Goal: Task Accomplishment & Management: Manage account settings

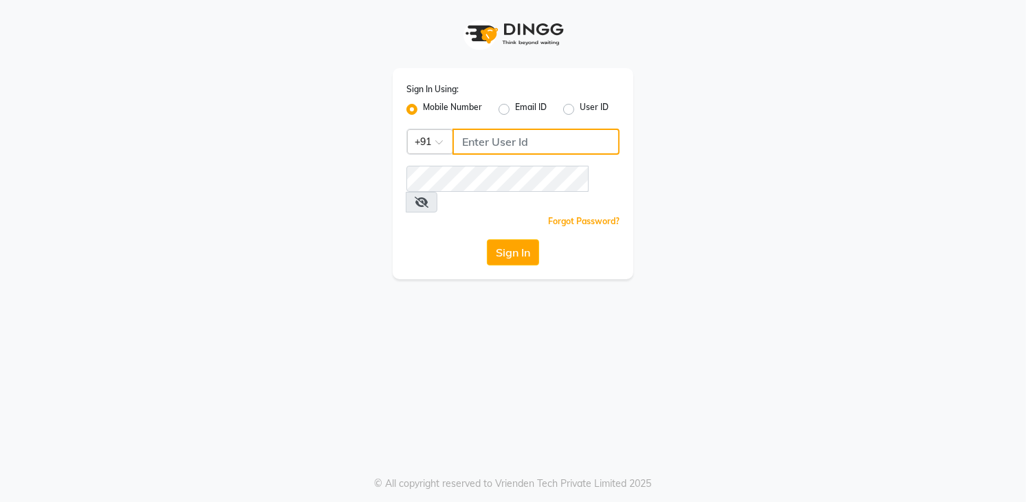
click at [467, 140] on input "Username" at bounding box center [536, 142] width 167 height 26
paste input "8790031435"
type input "8790031435"
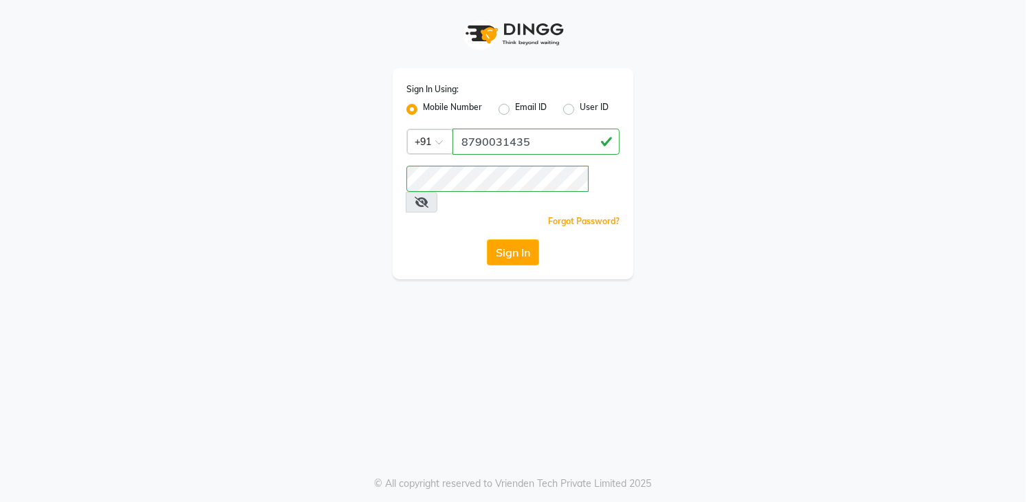
click at [498, 217] on div "Sign In Using: Mobile Number Email ID User ID Country Code × [PHONE_NUMBER] Rem…" at bounding box center [513, 173] width 241 height 211
click at [508, 239] on button "Sign In" at bounding box center [513, 252] width 52 height 26
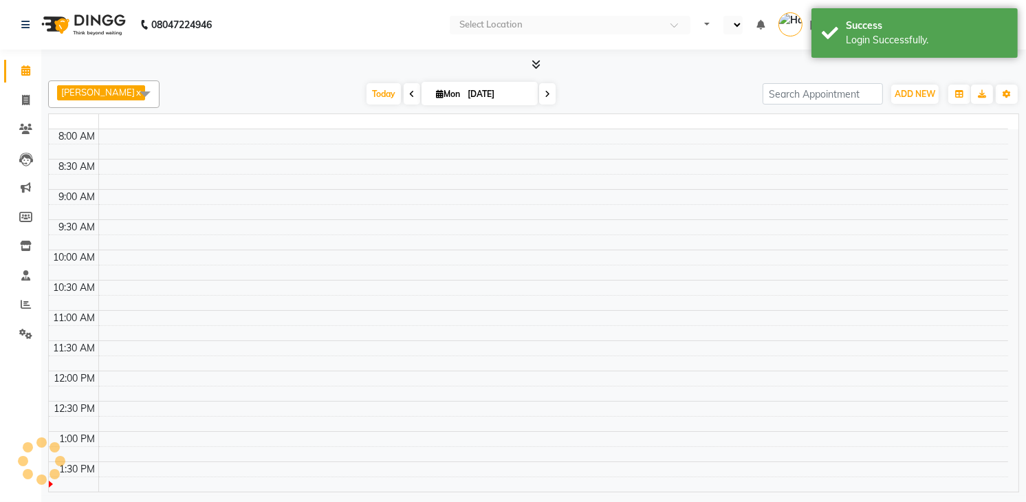
select select "en"
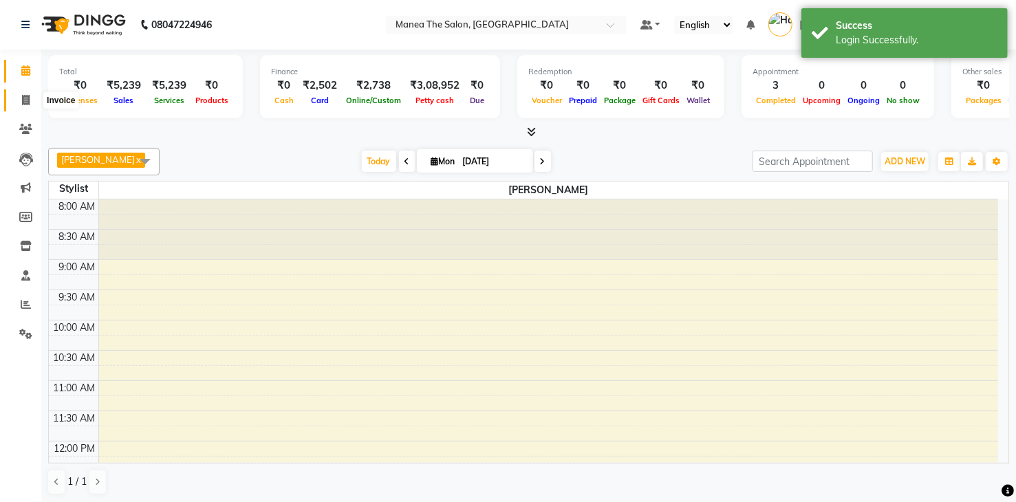
click at [26, 96] on icon at bounding box center [26, 100] width 8 height 10
select select "service"
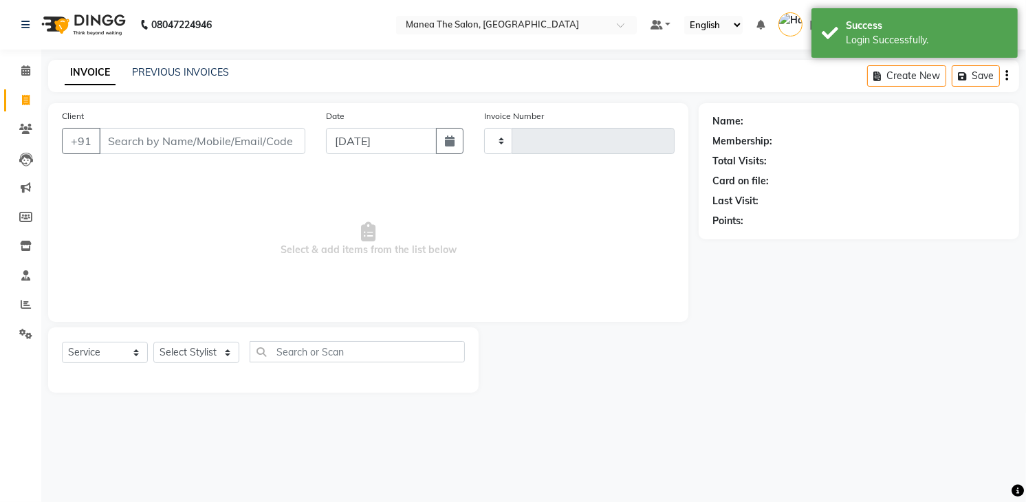
type input "1755"
select select "5481"
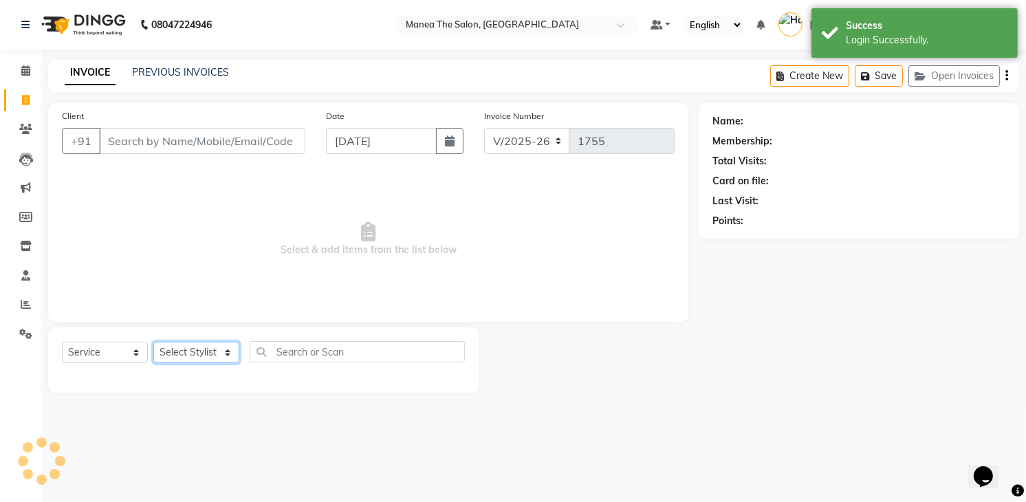
click at [195, 355] on select "Select Stylist [PERSON_NAME] Renuka [PERSON_NAME] [PERSON_NAME] [PERSON_NAME]" at bounding box center [196, 352] width 86 height 21
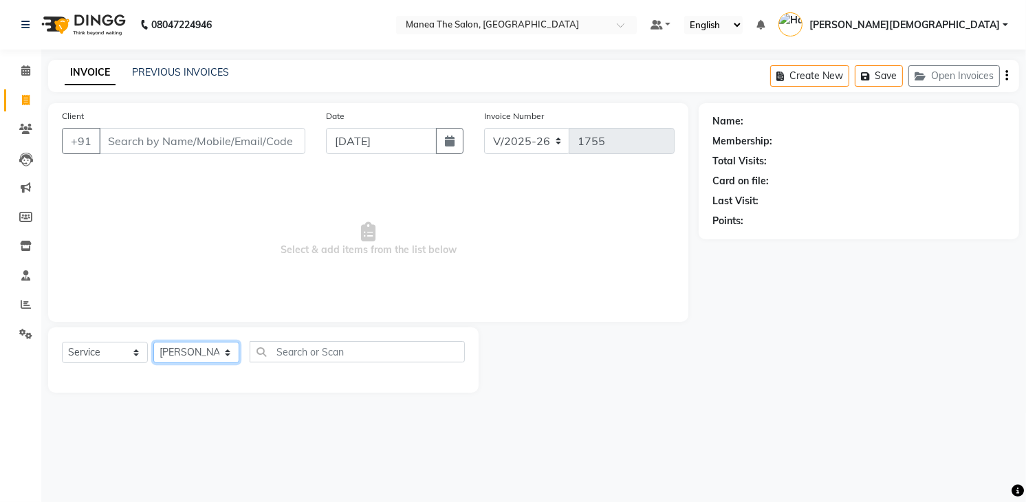
click at [153, 342] on select "Select Stylist [PERSON_NAME] Renuka [PERSON_NAME] [PERSON_NAME] [PERSON_NAME]" at bounding box center [196, 352] width 86 height 21
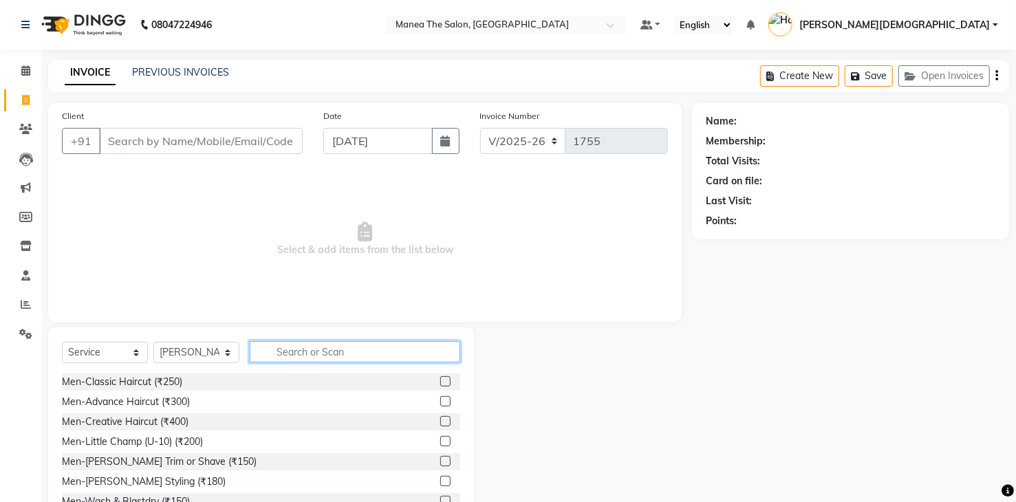
click at [279, 352] on input "text" at bounding box center [355, 351] width 211 height 21
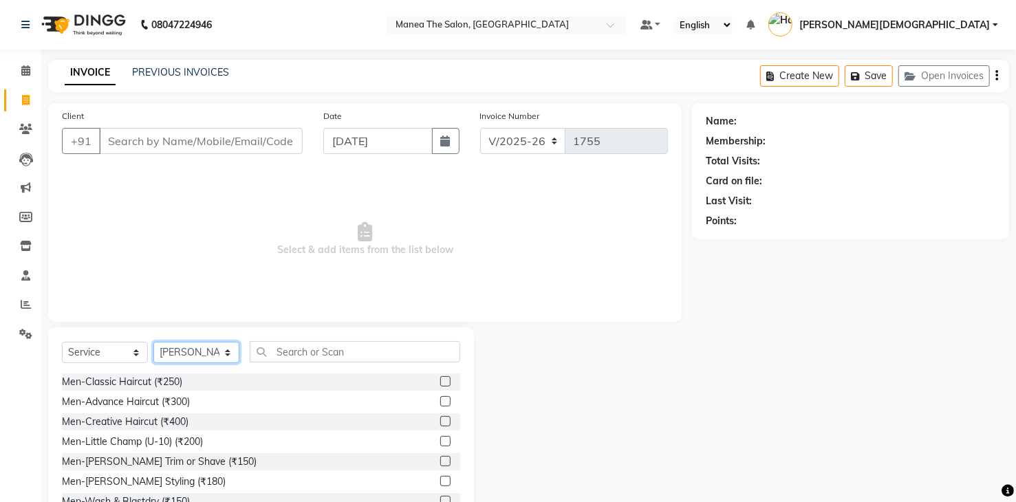
click at [188, 351] on select "Select Stylist [PERSON_NAME] Renuka [PERSON_NAME] [PERSON_NAME] [PERSON_NAME]" at bounding box center [196, 352] width 86 height 21
select select "84828"
click at [153, 342] on select "Select Stylist [PERSON_NAME] Renuka [PERSON_NAME] [PERSON_NAME] [PERSON_NAME]" at bounding box center [196, 352] width 86 height 21
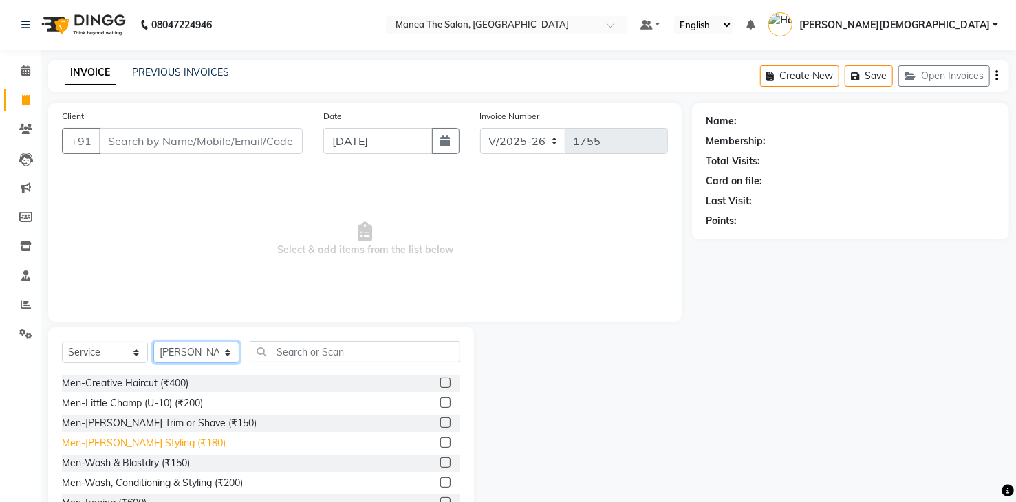
scroll to position [69, 0]
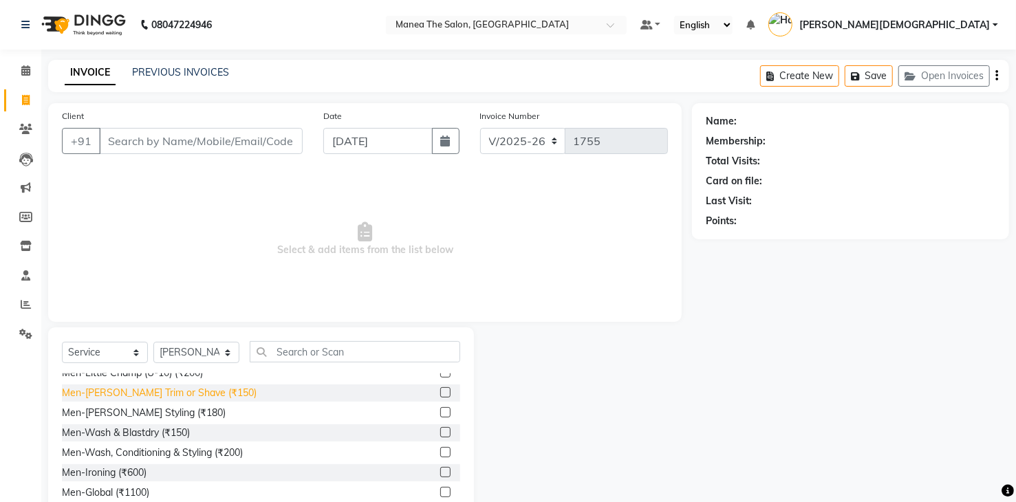
click at [153, 396] on div "Men-[PERSON_NAME] Trim or Shave (₹150)" at bounding box center [159, 393] width 195 height 14
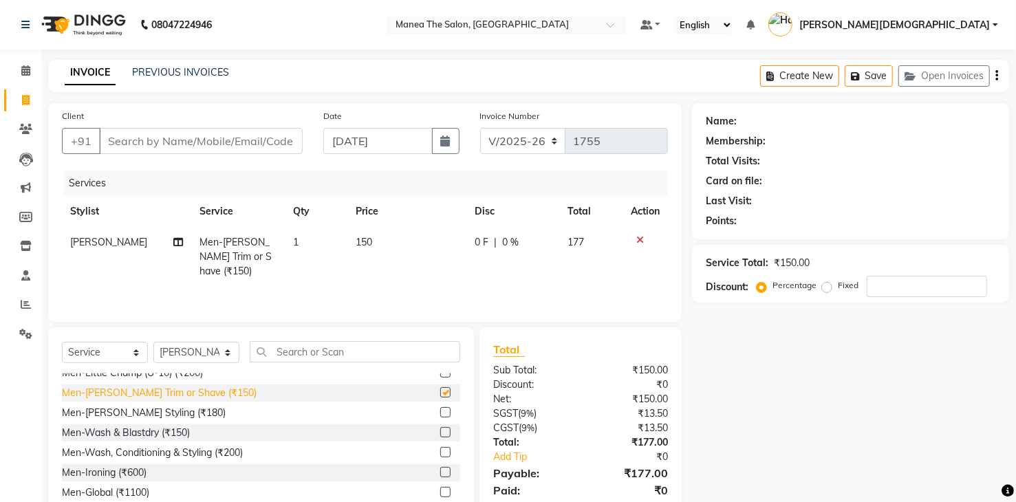
checkbox input "false"
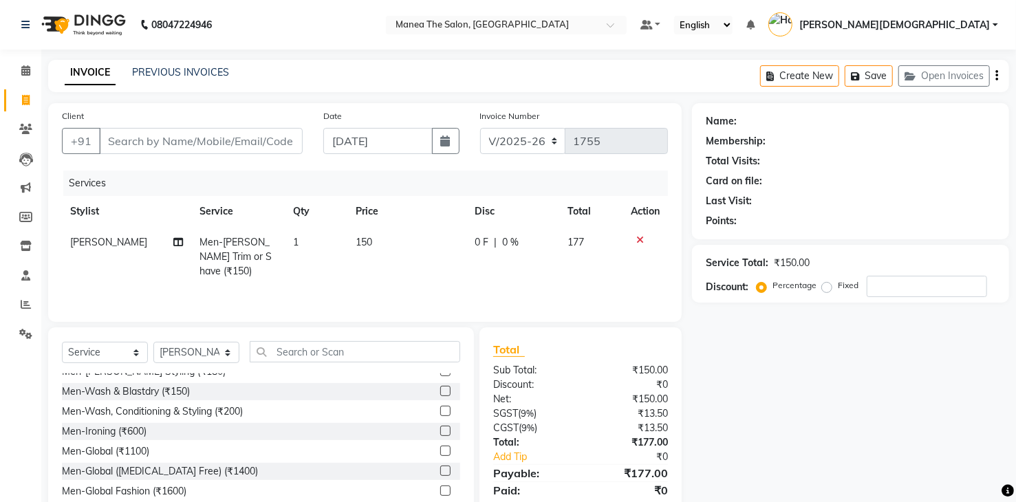
scroll to position [0, 0]
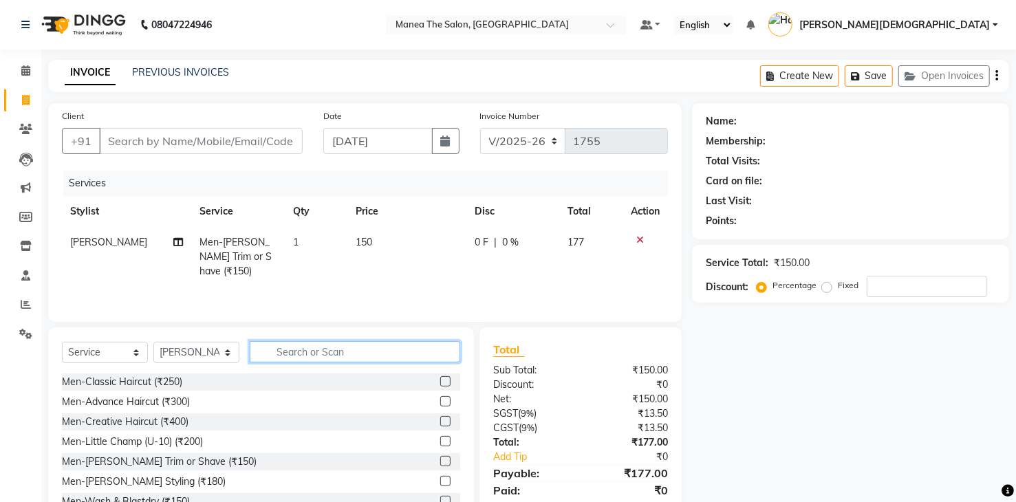
click at [335, 348] on input "text" at bounding box center [355, 351] width 211 height 21
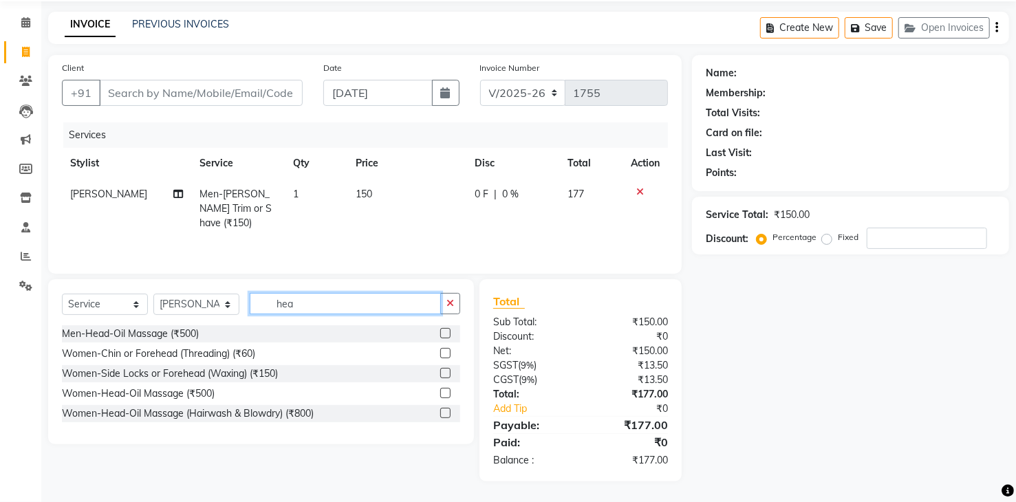
scroll to position [47, 0]
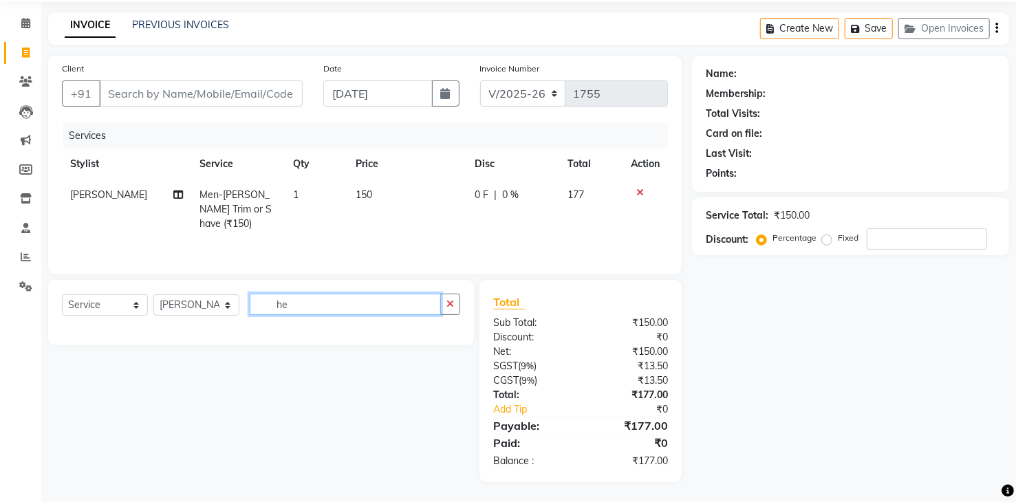
type input "h"
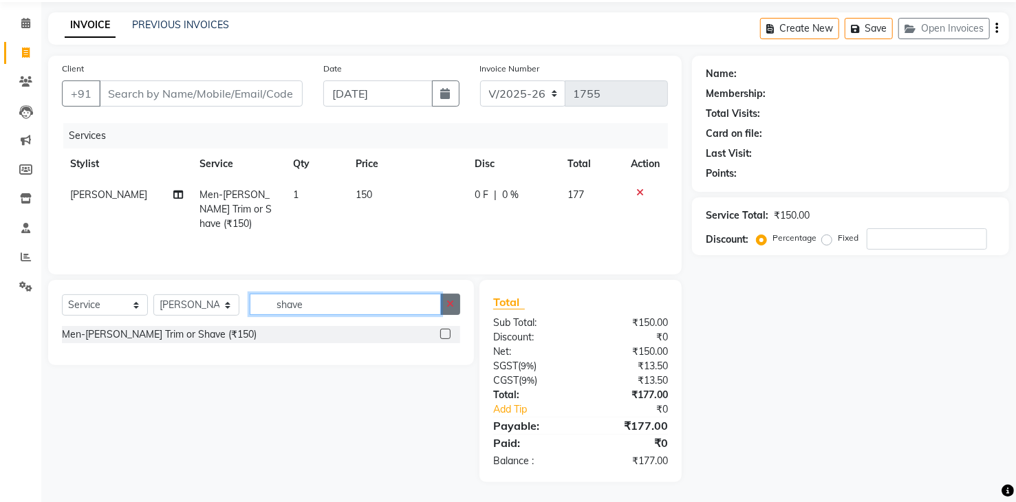
type input "shave"
click at [449, 305] on icon "button" at bounding box center [450, 304] width 8 height 10
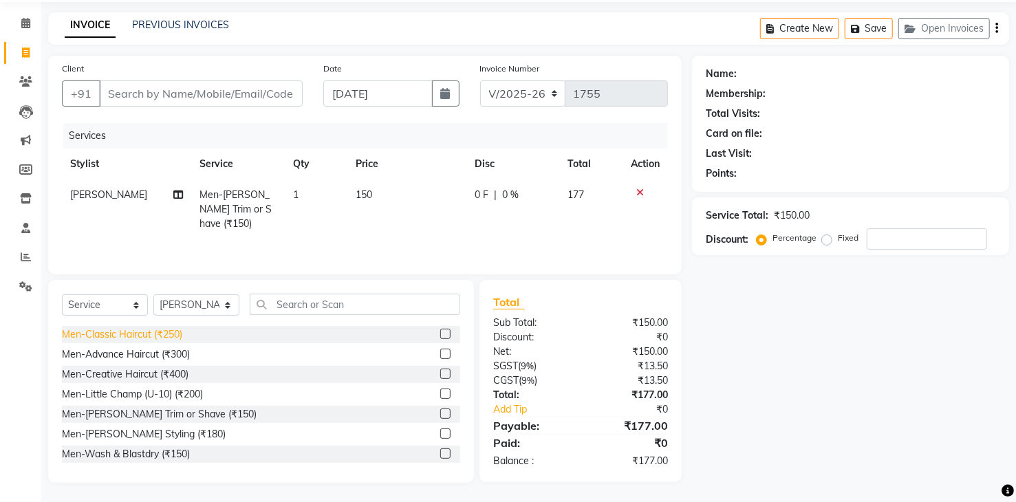
click at [171, 336] on div "Men-Classic Haircut (₹250)" at bounding box center [122, 334] width 120 height 14
checkbox input "false"
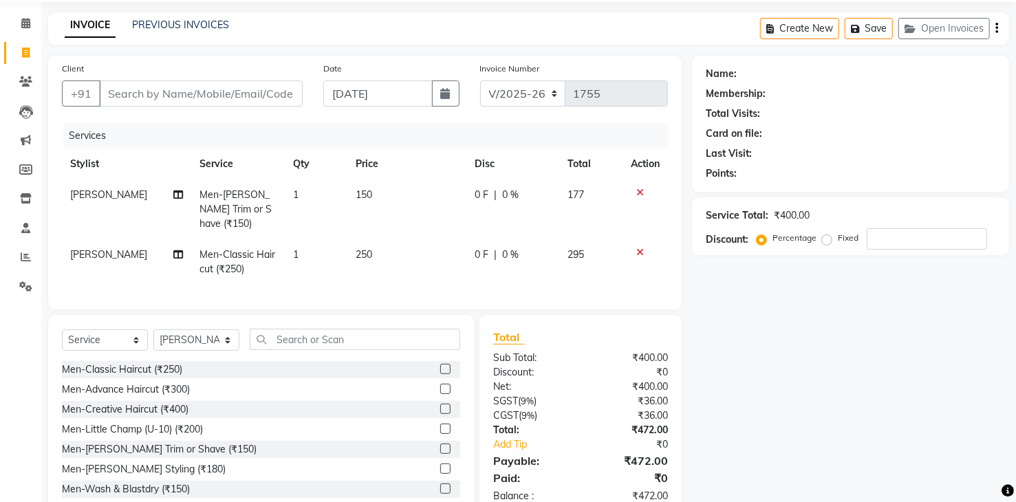
click at [385, 239] on td "250" at bounding box center [407, 261] width 120 height 45
select select "84828"
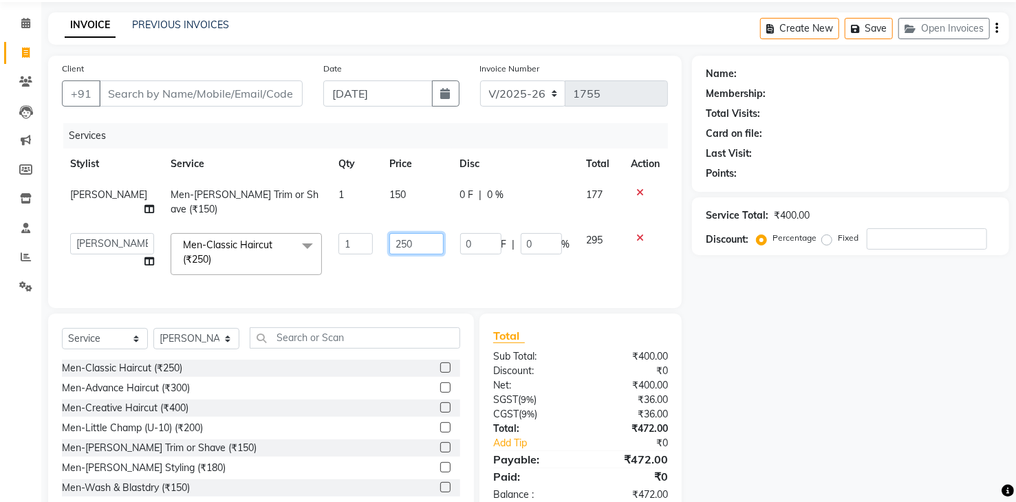
click at [415, 233] on input "250" at bounding box center [416, 243] width 54 height 21
type input "2"
type input "300"
click at [219, 338] on select "Select Stylist [PERSON_NAME] Renuka [PERSON_NAME] [PERSON_NAME] [PERSON_NAME]" at bounding box center [196, 338] width 86 height 21
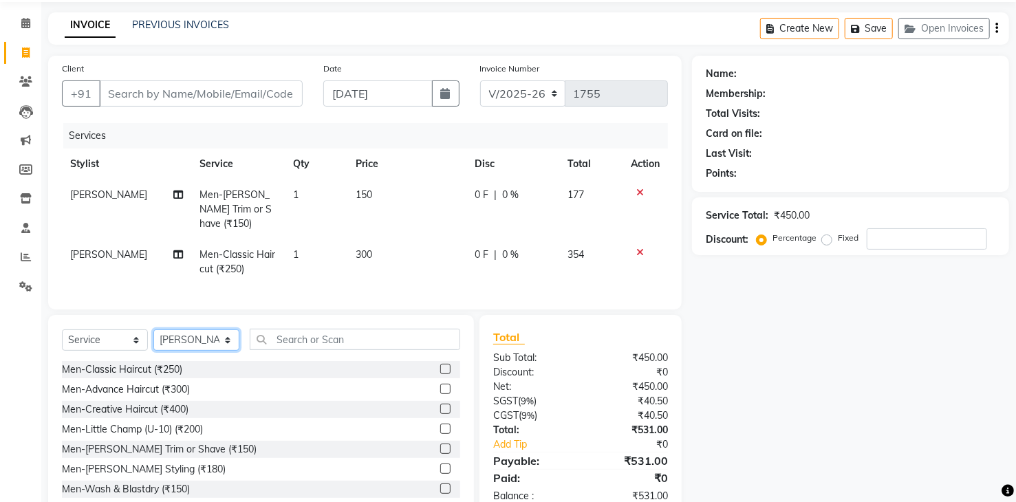
select select "81467"
click at [153, 330] on select "Select Stylist [PERSON_NAME] Renuka [PERSON_NAME] [PERSON_NAME] [PERSON_NAME]" at bounding box center [196, 340] width 86 height 21
click at [162, 367] on div "Men-Classic Haircut (₹250)" at bounding box center [122, 370] width 120 height 14
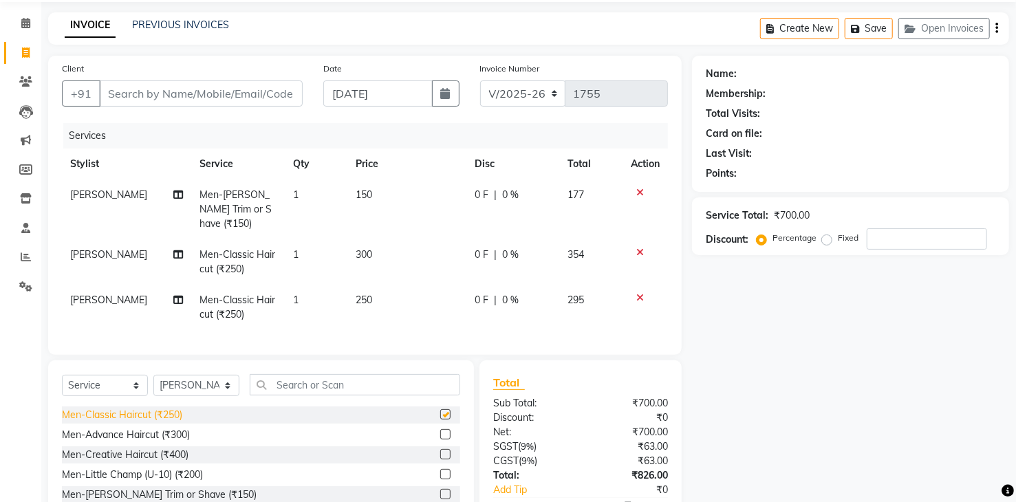
checkbox input "false"
click at [433, 286] on td "250" at bounding box center [407, 307] width 120 height 45
select select "81467"
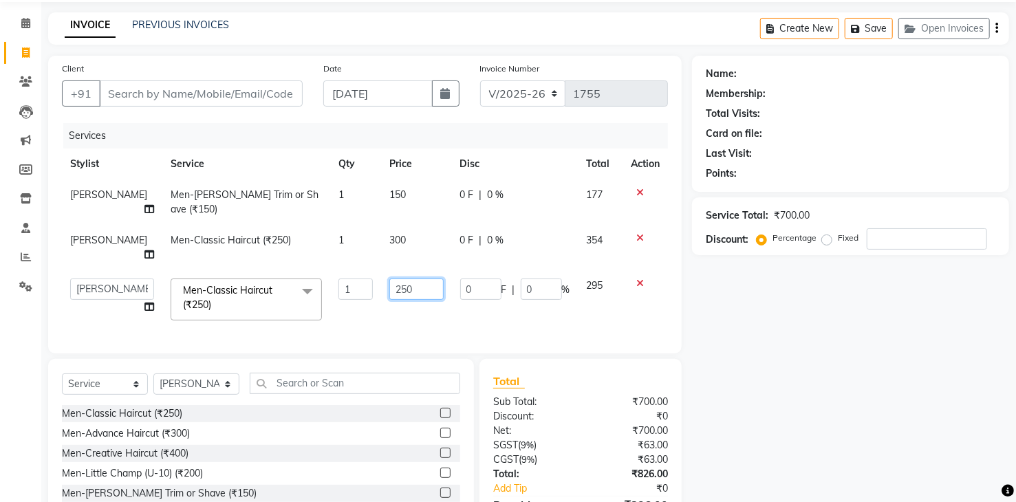
click at [415, 279] on input "250" at bounding box center [416, 289] width 54 height 21
type input "2"
type input "300"
click at [211, 367] on div "Select Service Product Membership Package Voucher Prepaid Gift Card Select Styl…" at bounding box center [261, 460] width 426 height 203
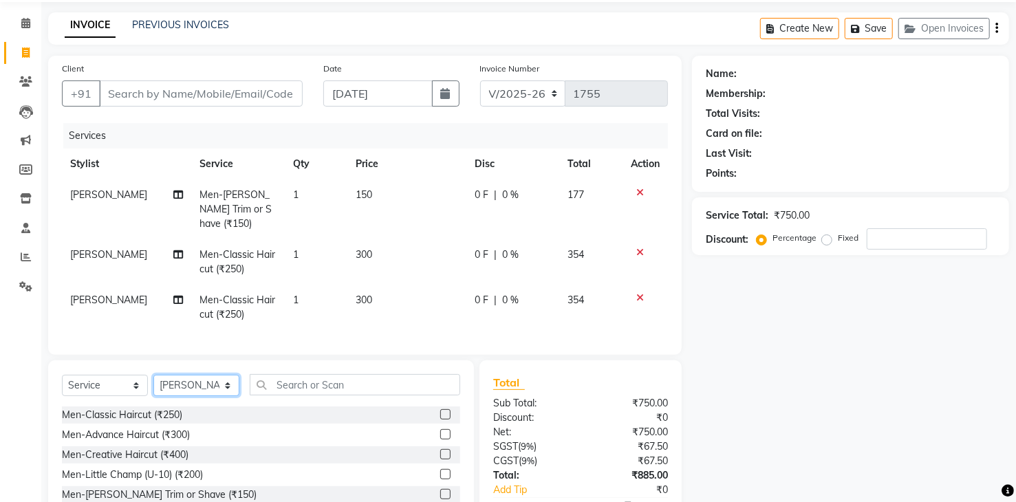
select select "75190"
click at [153, 375] on select "Select Stylist [PERSON_NAME] Renuka [PERSON_NAME] [PERSON_NAME] [PERSON_NAME]" at bounding box center [196, 385] width 86 height 21
click at [179, 412] on div "Men-Classic Haircut (₹250)" at bounding box center [122, 415] width 120 height 14
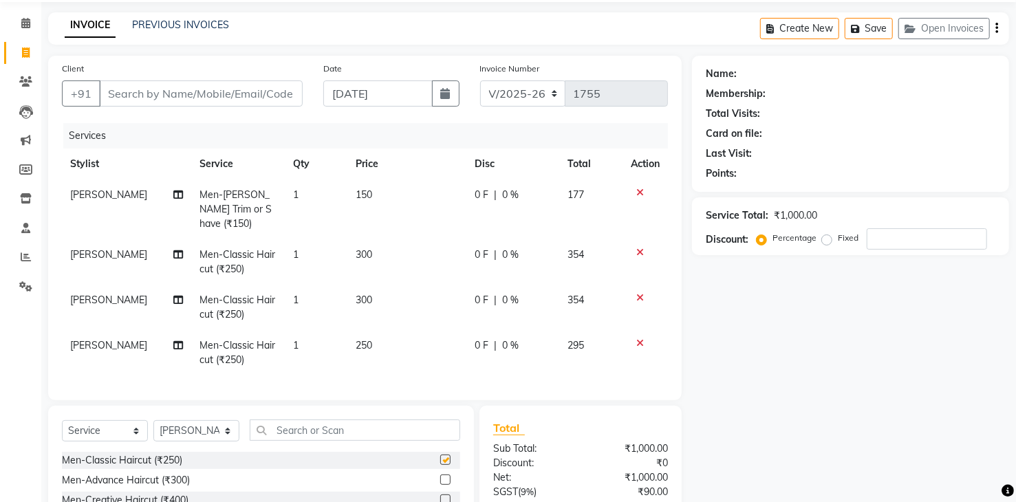
checkbox input "false"
click at [391, 348] on td "250" at bounding box center [407, 352] width 120 height 45
select select "75190"
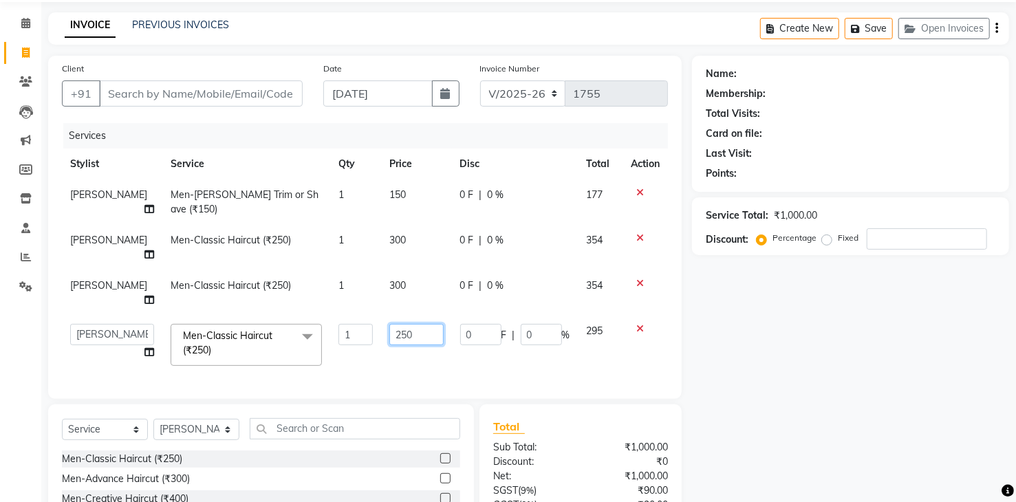
click at [412, 324] on input "250" at bounding box center [416, 334] width 54 height 21
type input "2"
type input "300"
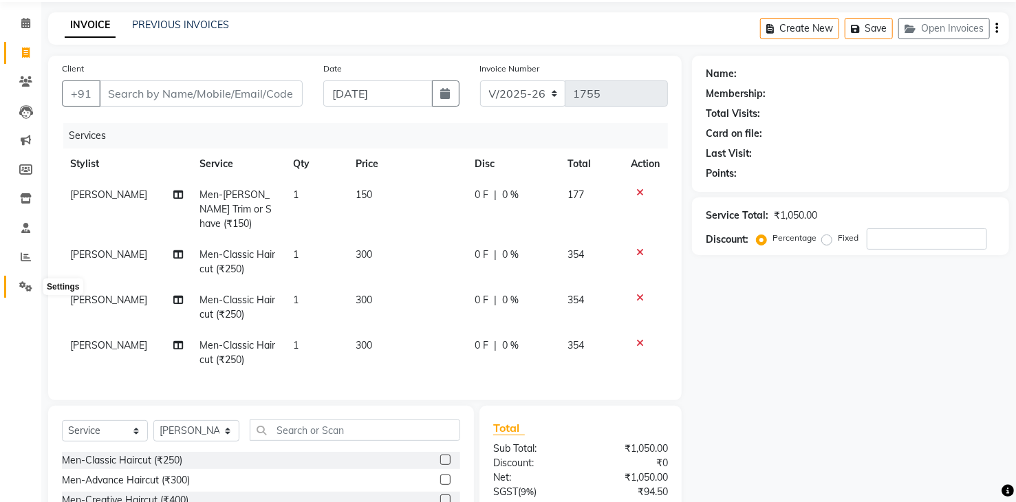
click at [24, 288] on icon at bounding box center [25, 286] width 13 height 10
click at [186, 96] on input "Client" at bounding box center [201, 93] width 204 height 26
type input "8"
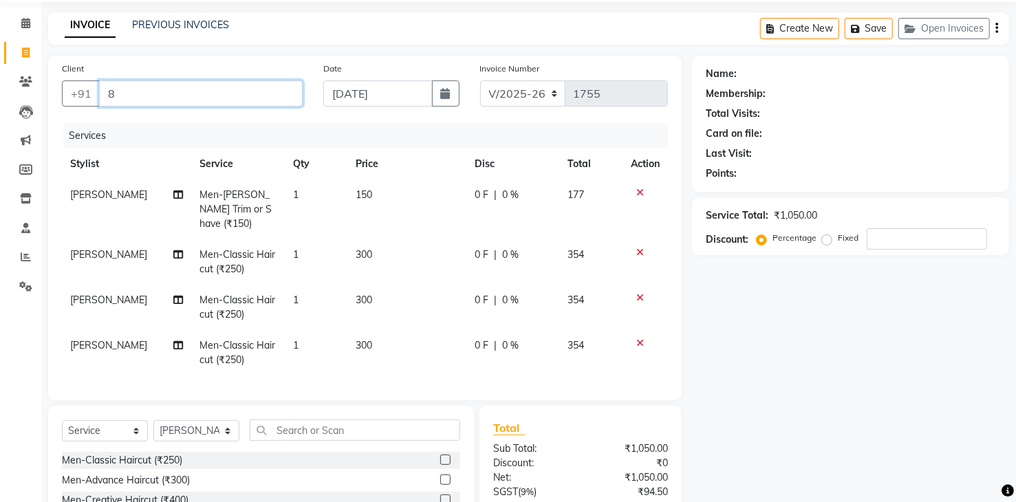
type input "0"
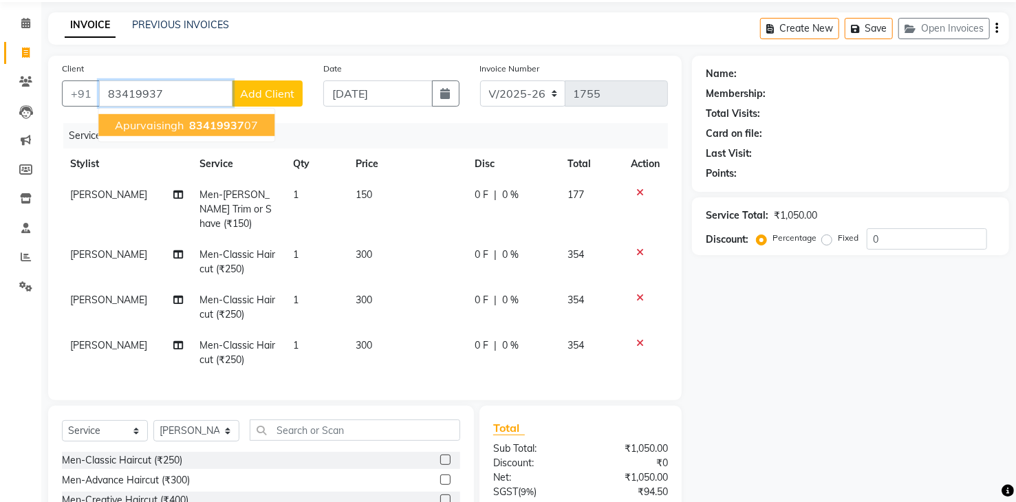
click at [241, 123] on ngb-highlight "83419937 07" at bounding box center [222, 125] width 72 height 14
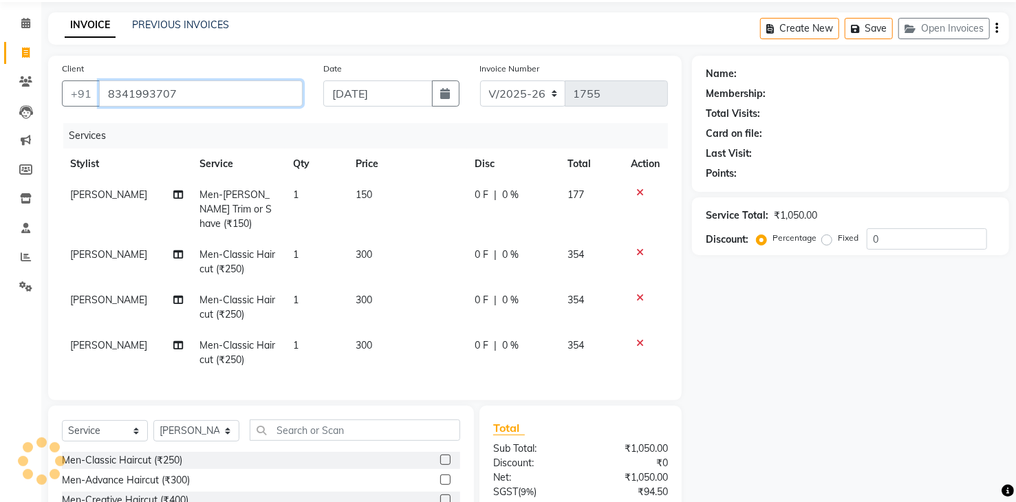
type input "8341993707"
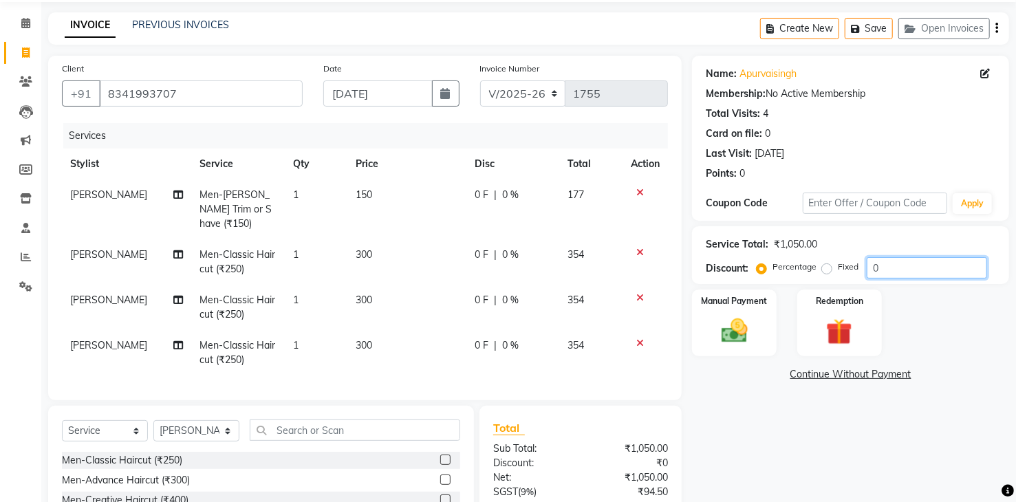
click at [894, 258] on input "0" at bounding box center [927, 267] width 120 height 21
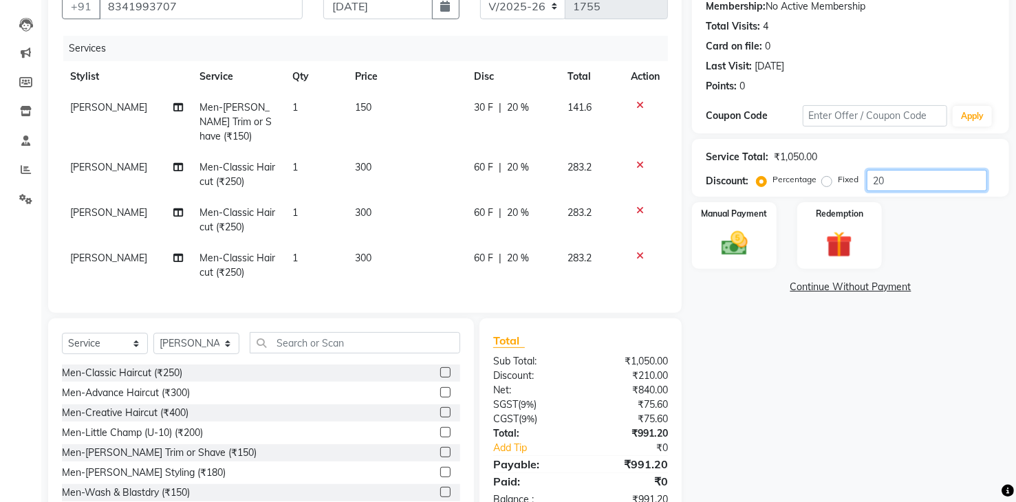
scroll to position [170, 0]
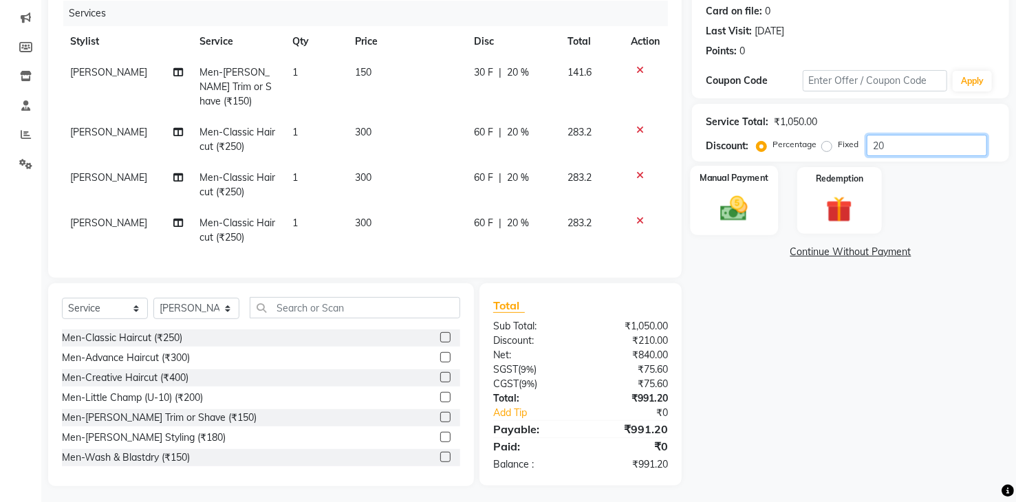
type input "20"
click at [733, 202] on img at bounding box center [734, 209] width 44 height 32
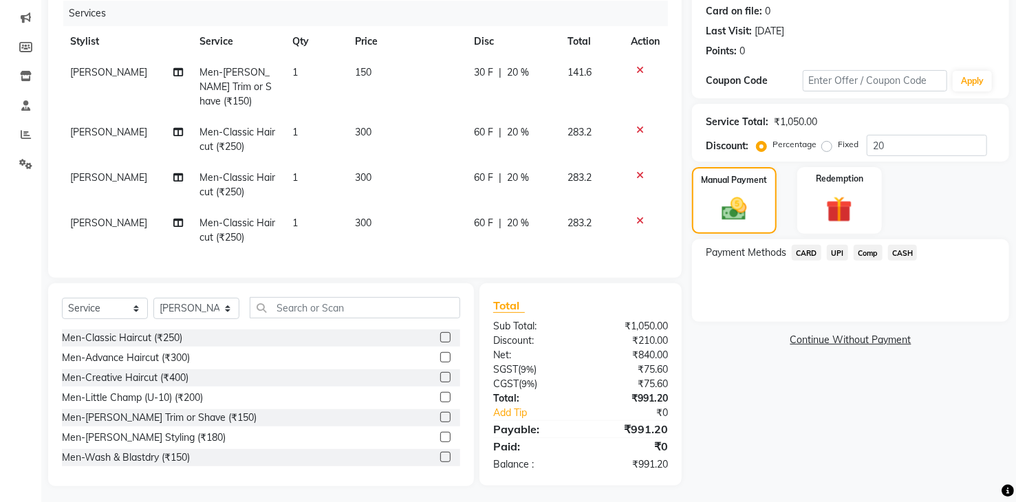
click at [832, 251] on span "UPI" at bounding box center [837, 253] width 21 height 16
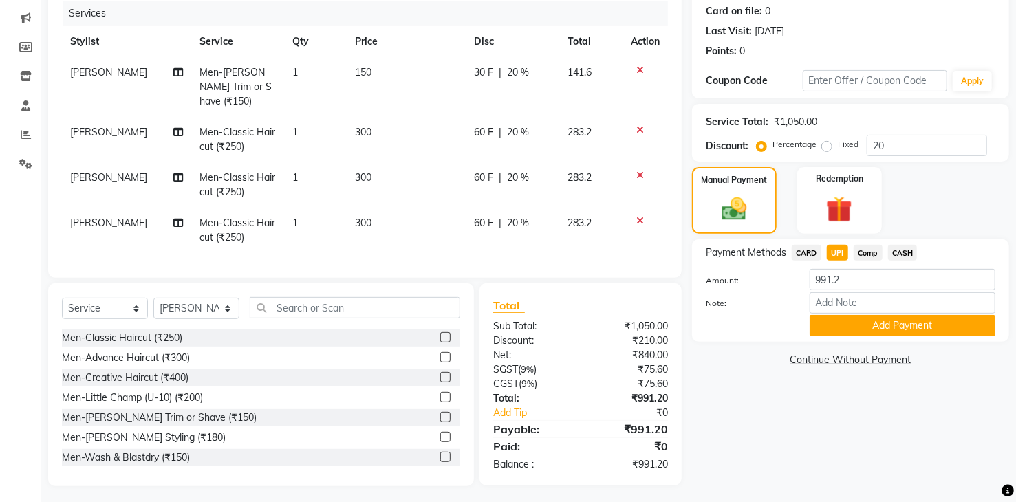
click at [855, 315] on button "Add Payment" at bounding box center [903, 325] width 186 height 21
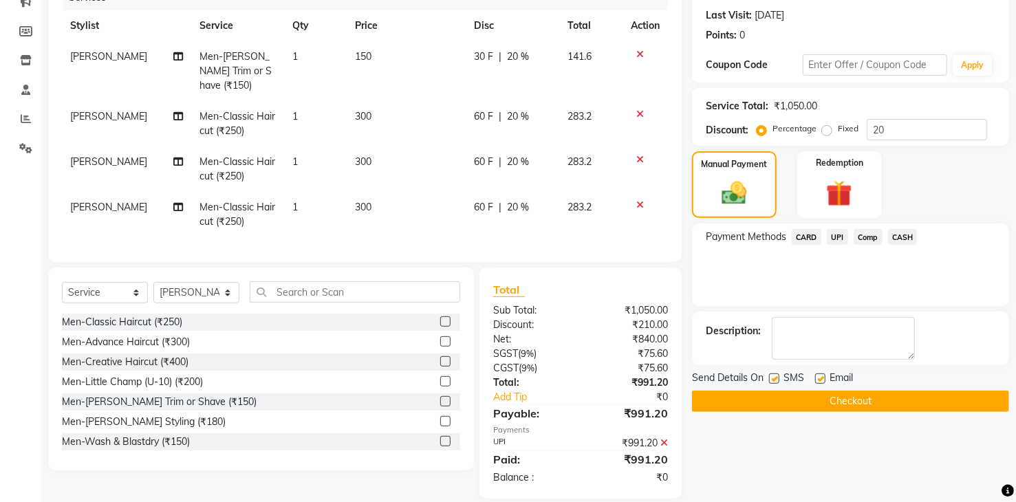
scroll to position [198, 0]
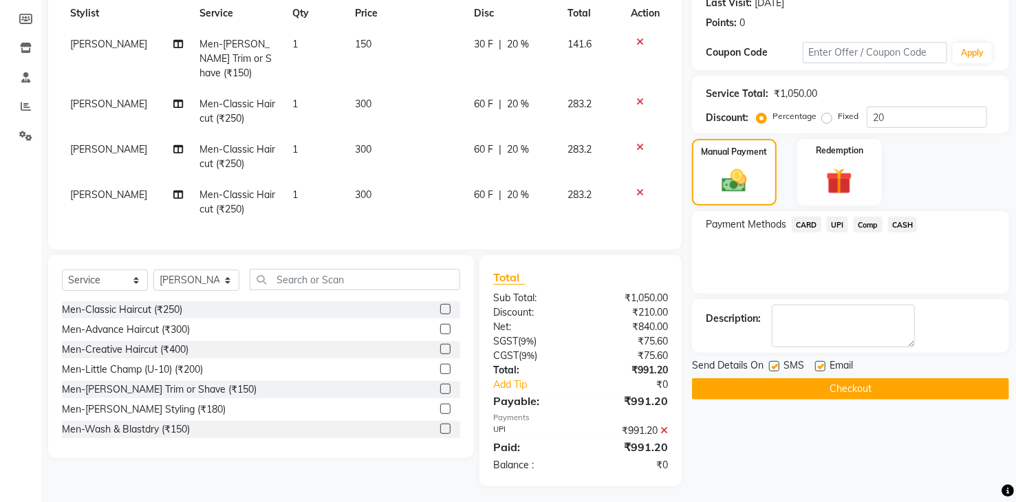
click at [846, 384] on button "Checkout" at bounding box center [850, 388] width 317 height 21
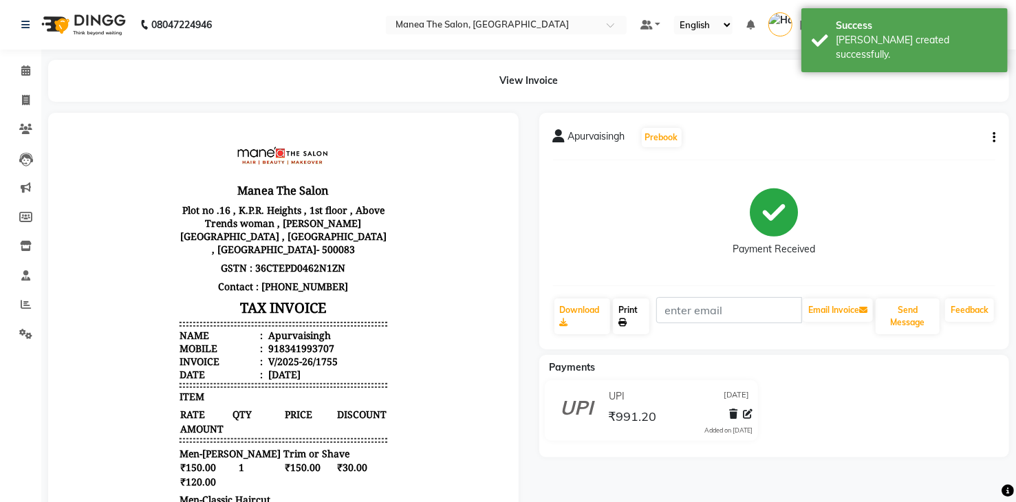
click at [638, 307] on link "Print" at bounding box center [631, 317] width 36 height 36
click at [918, 315] on button "Send Message" at bounding box center [908, 317] width 64 height 36
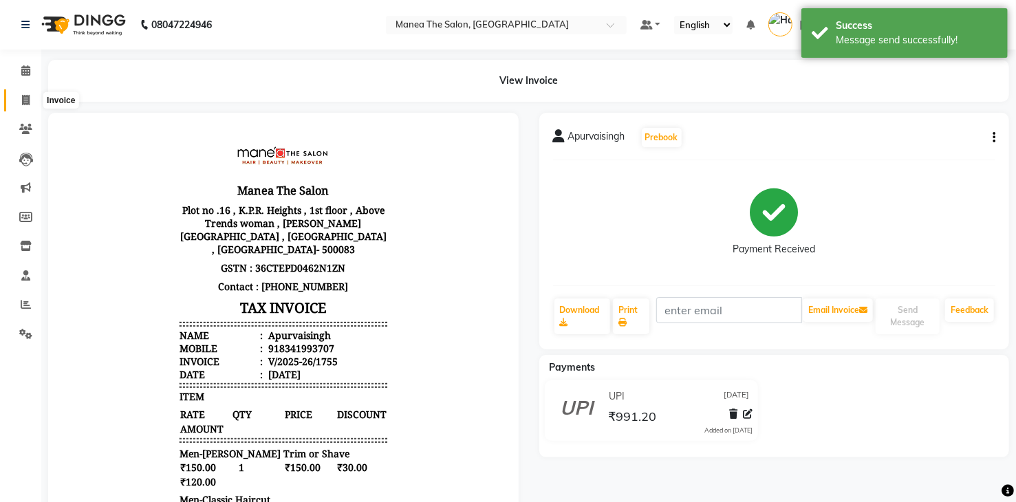
click at [21, 104] on span at bounding box center [26, 101] width 24 height 16
select select "5481"
select select "service"
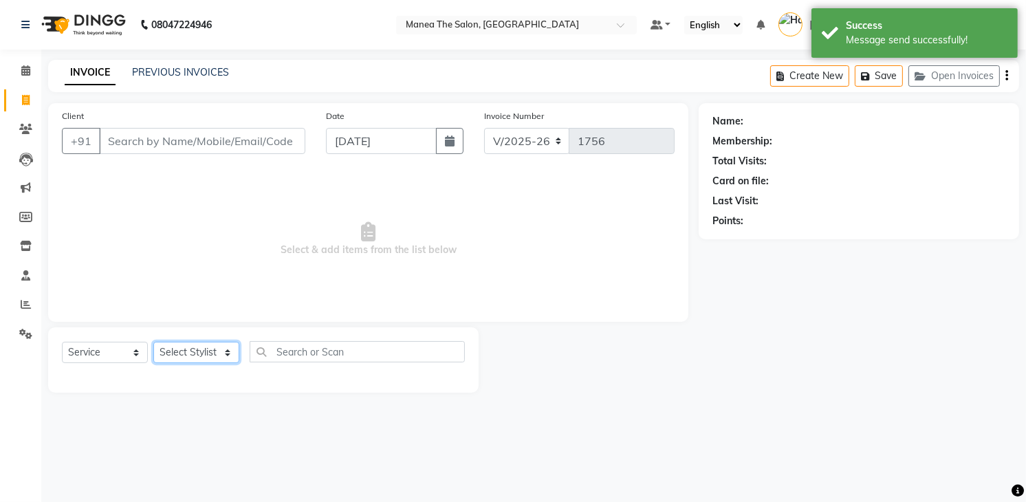
click at [224, 349] on select "Select Stylist [PERSON_NAME] Renuka [PERSON_NAME] [PERSON_NAME] [PERSON_NAME]" at bounding box center [196, 352] width 86 height 21
select select "86556"
click at [153, 342] on select "Select Stylist [PERSON_NAME] Renuka [PERSON_NAME] [PERSON_NAME] [PERSON_NAME]" at bounding box center [196, 352] width 86 height 21
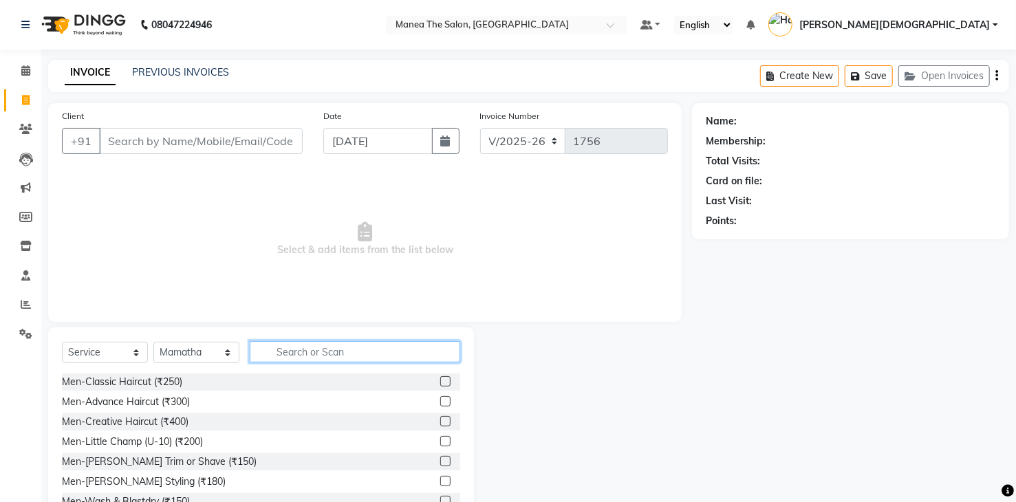
click at [372, 354] on input "text" at bounding box center [355, 351] width 211 height 21
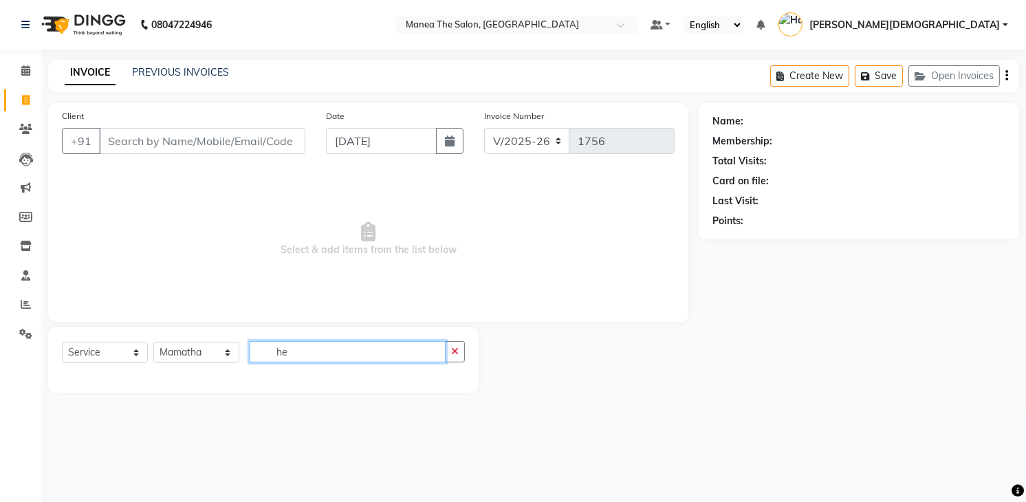
type input "h"
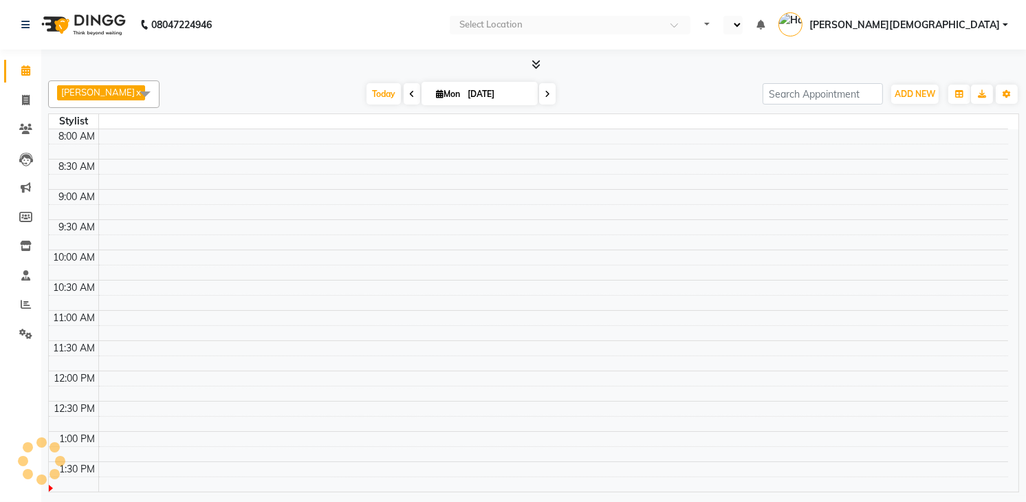
select select "en"
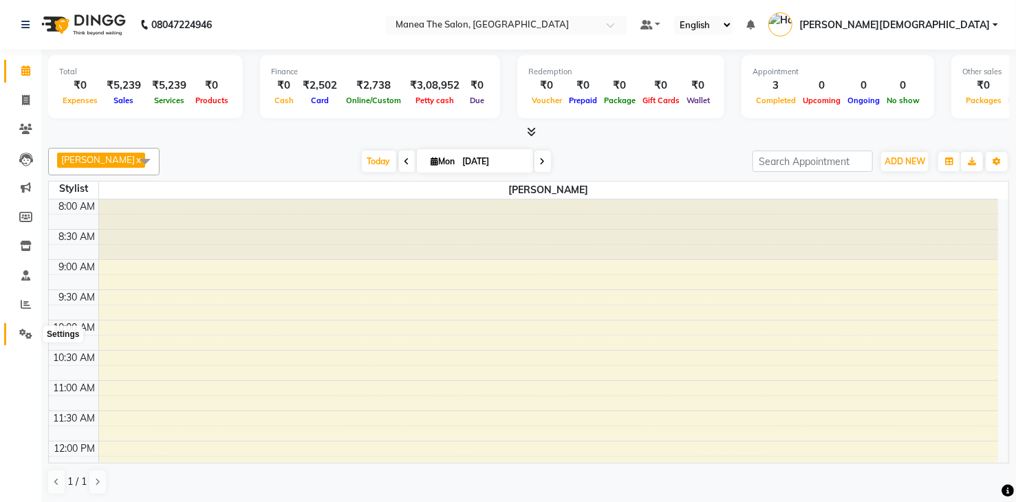
click at [26, 335] on icon at bounding box center [25, 334] width 13 height 10
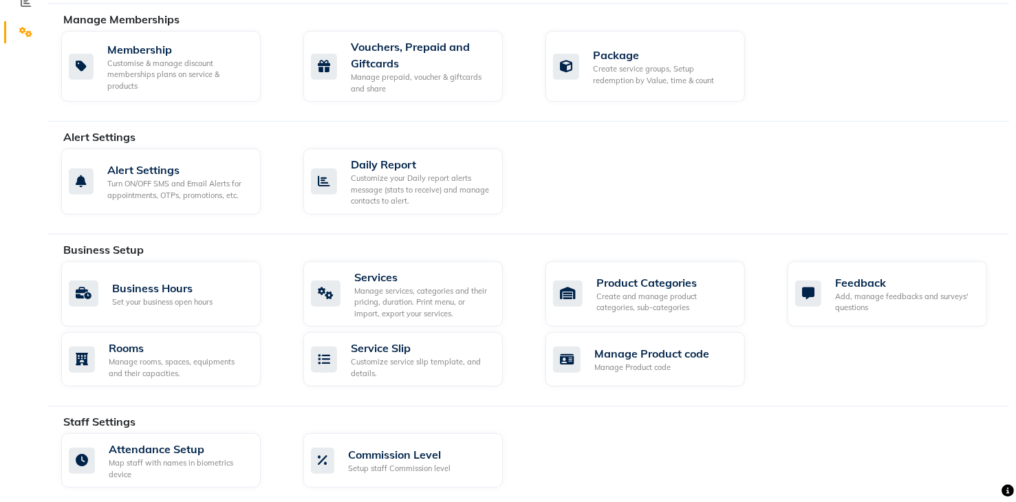
scroll to position [344, 0]
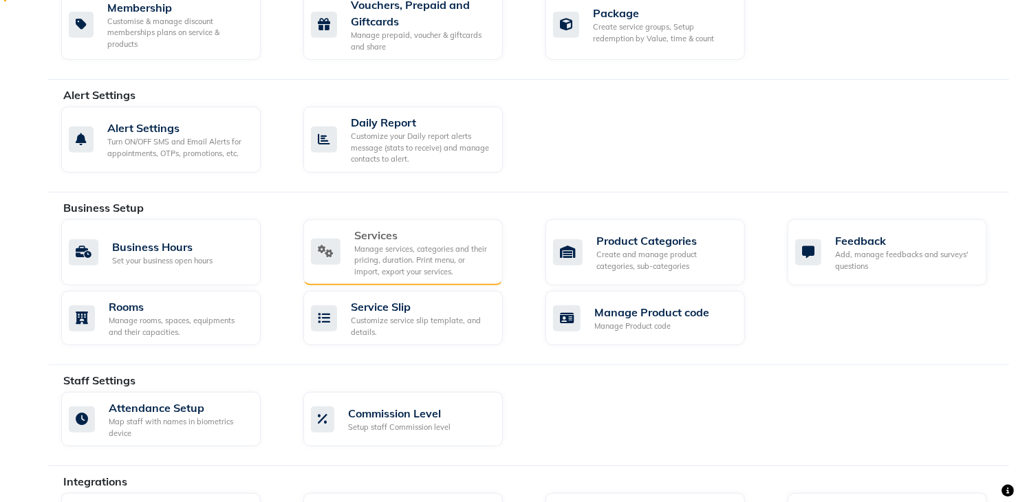
click at [428, 251] on div "Manage services, categories and their pricing, duration. Print menu, or import,…" at bounding box center [423, 261] width 138 height 34
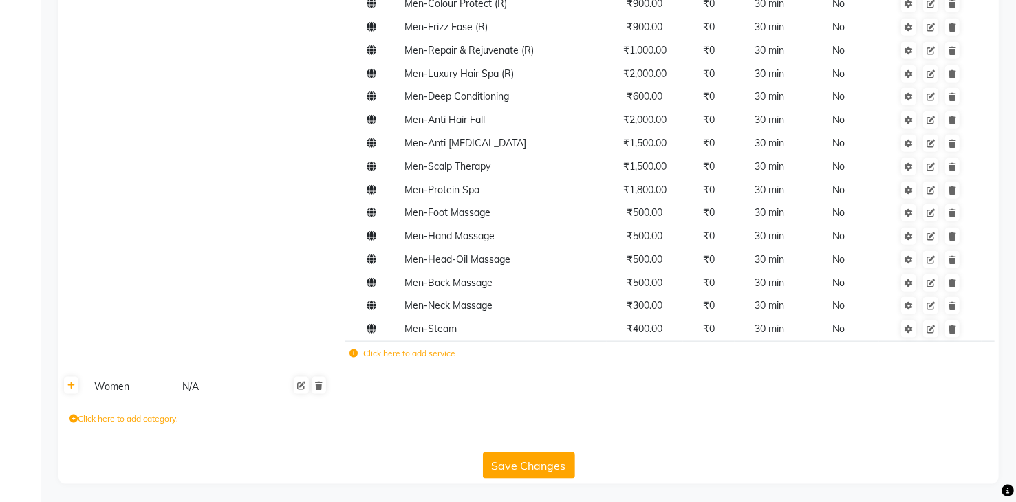
scroll to position [779, 0]
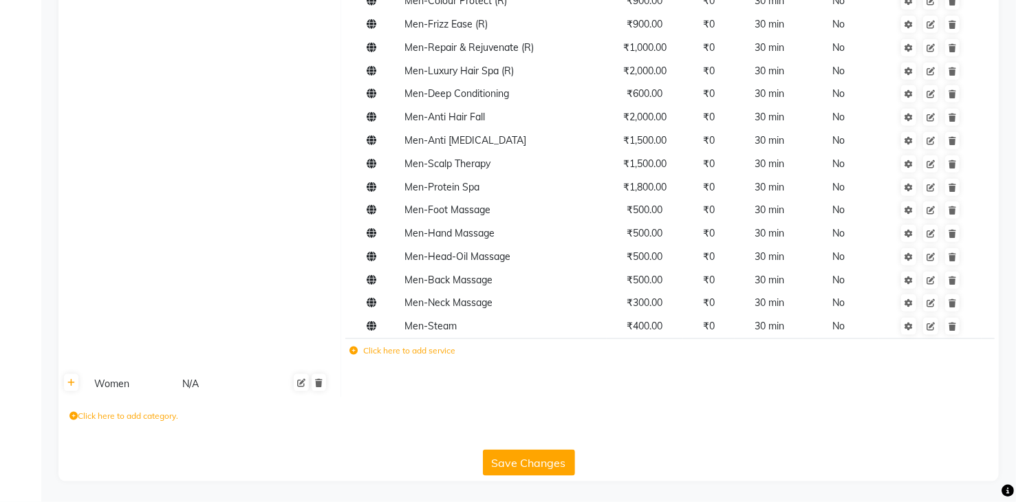
click at [410, 359] on td "Click here to add service" at bounding box center [539, 352] width 389 height 28
click at [353, 351] on icon at bounding box center [353, 351] width 8 height 8
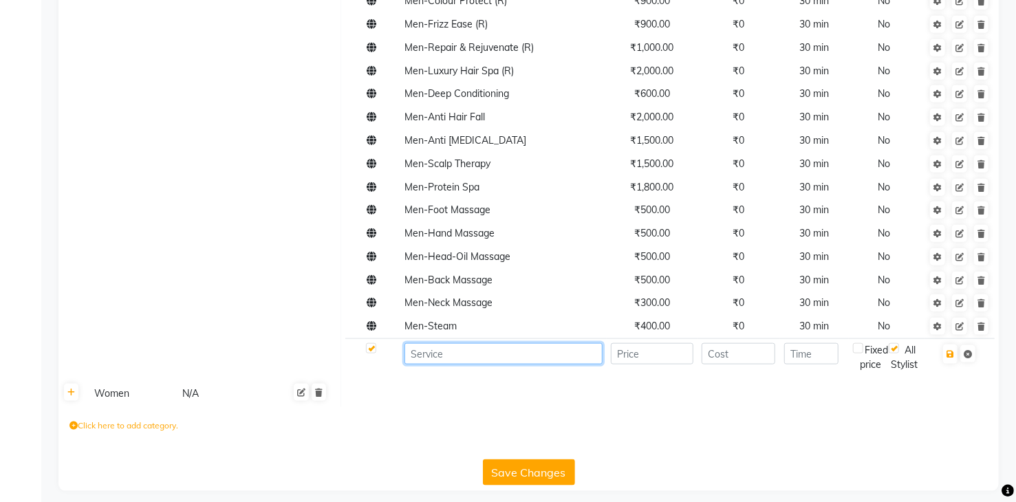
click at [469, 356] on input at bounding box center [502, 353] width 197 height 21
type input "h"
type input "Head shave"
click at [647, 357] on input "number" at bounding box center [652, 353] width 82 height 21
type input "300"
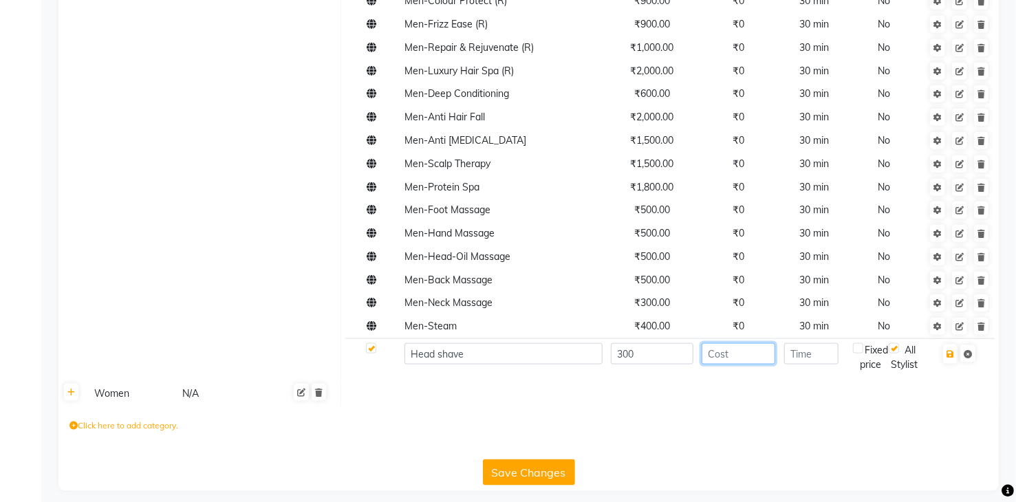
click at [755, 354] on input "number" at bounding box center [739, 353] width 74 height 21
type input "0"
click at [812, 356] on input "number" at bounding box center [811, 353] width 54 height 21
type input "25"
click at [947, 404] on td at bounding box center [670, 394] width 658 height 26
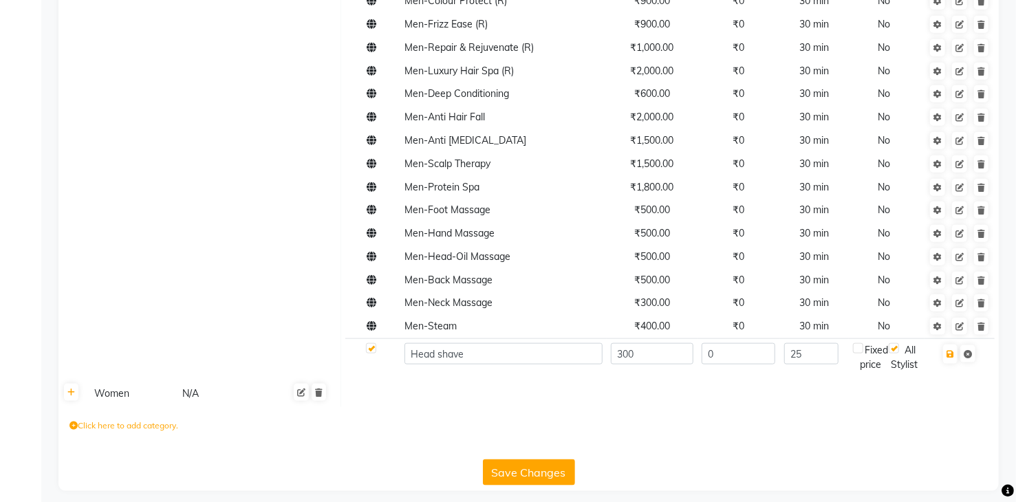
scroll to position [802, 0]
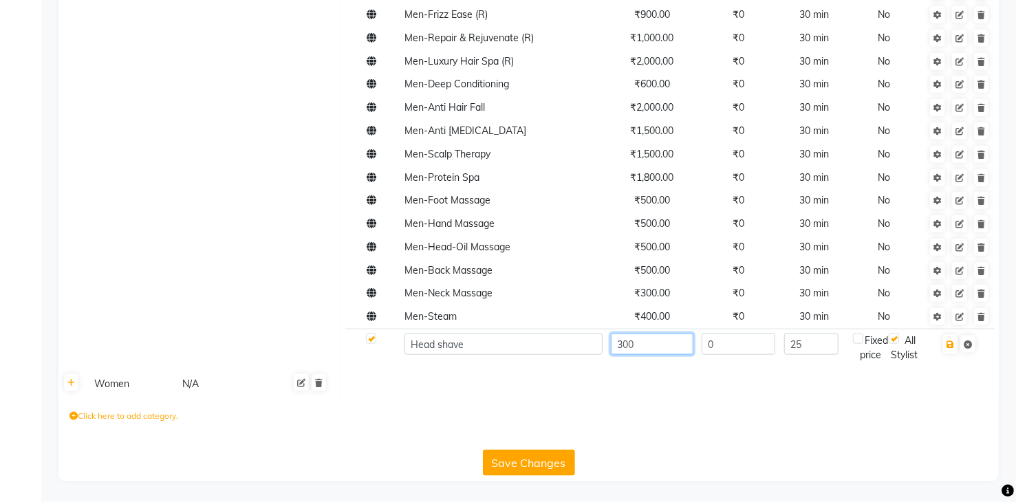
click at [614, 334] on input "300" at bounding box center [652, 344] width 82 height 21
type input "300"
click at [526, 467] on button "Save Changes" at bounding box center [529, 463] width 92 height 26
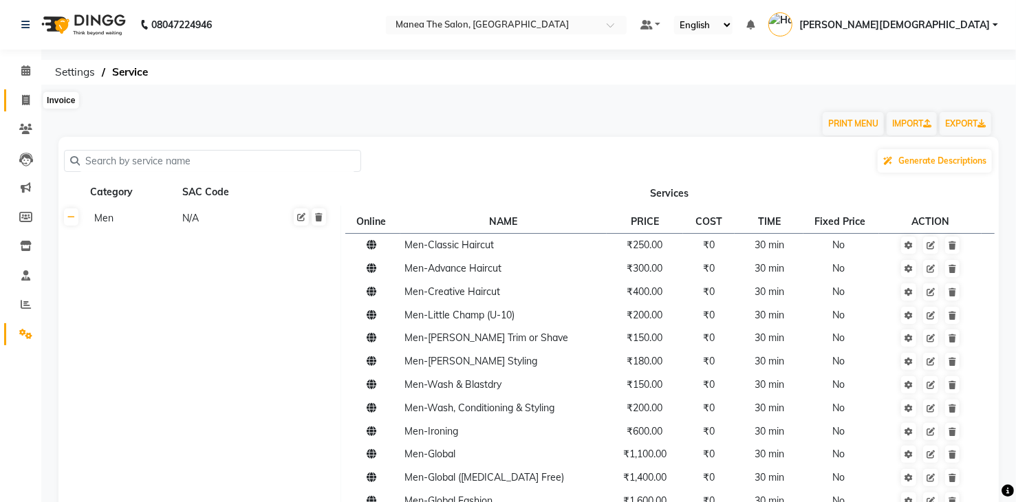
click at [23, 102] on icon at bounding box center [26, 100] width 8 height 10
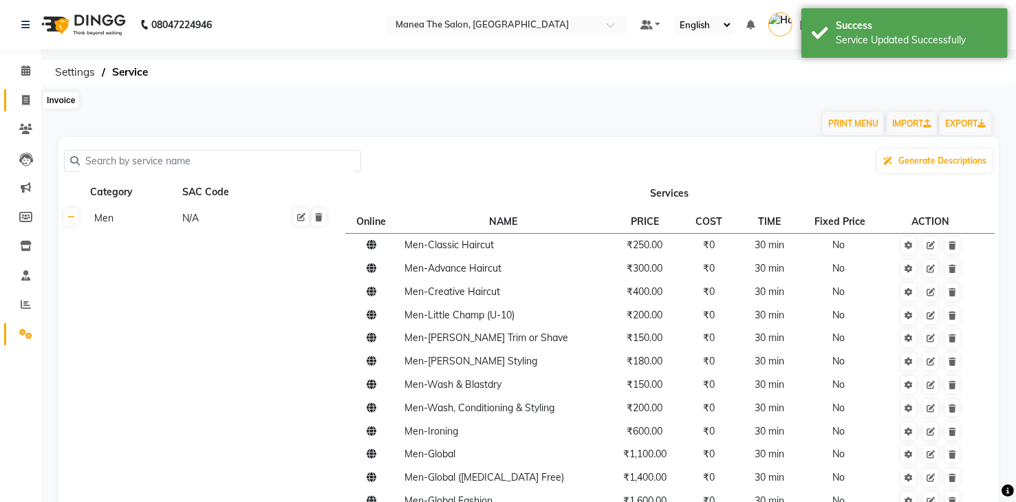
select select "service"
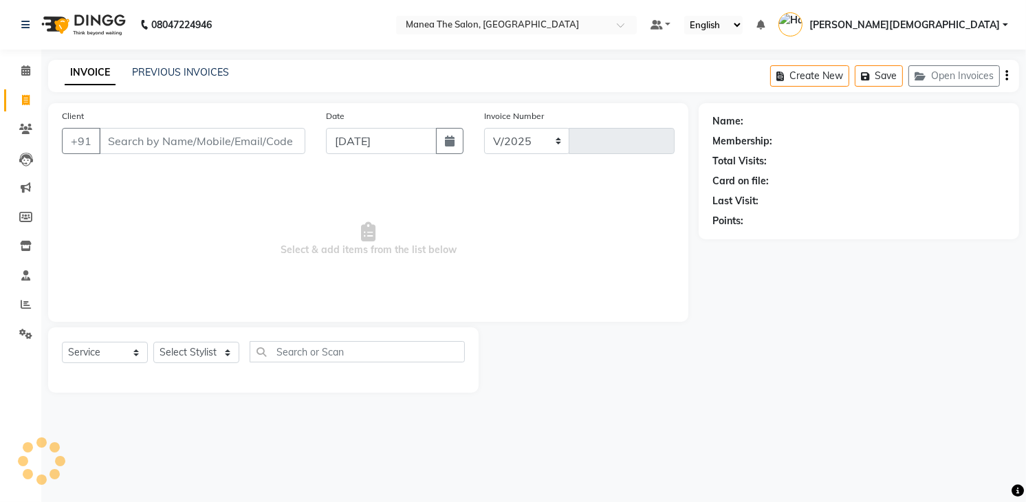
select select "5481"
type input "1755"
click at [215, 357] on select "Select Stylist [PERSON_NAME] Renuka [PERSON_NAME] [PERSON_NAME] [PERSON_NAME]" at bounding box center [196, 352] width 86 height 21
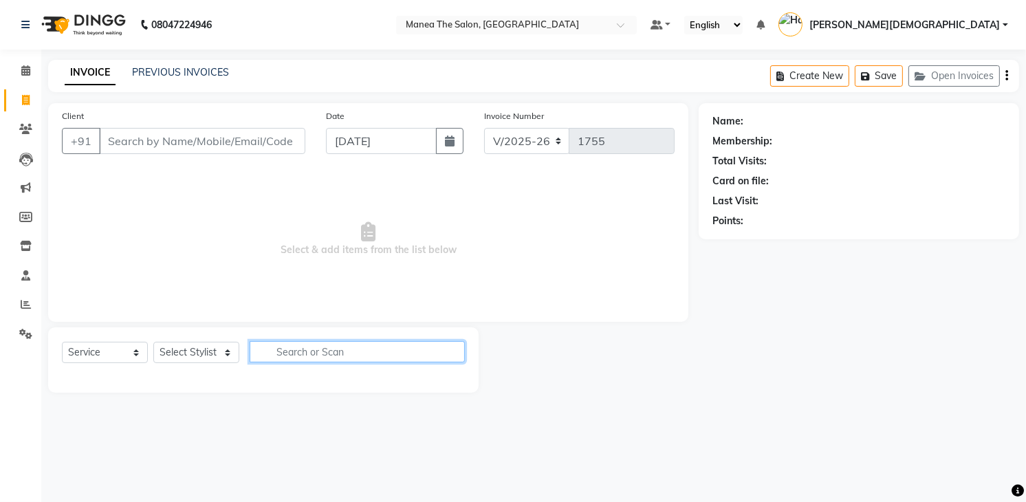
drag, startPoint x: 303, startPoint y: 354, endPoint x: 311, endPoint y: 352, distance: 8.1
click at [304, 354] on input "text" at bounding box center [357, 351] width 215 height 21
type input "H"
type input "head"
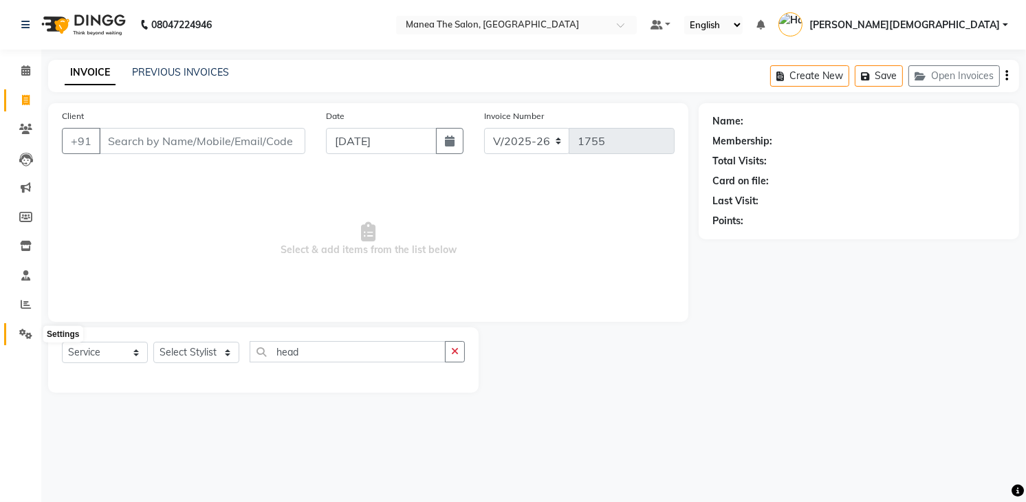
click at [23, 327] on span at bounding box center [26, 335] width 24 height 16
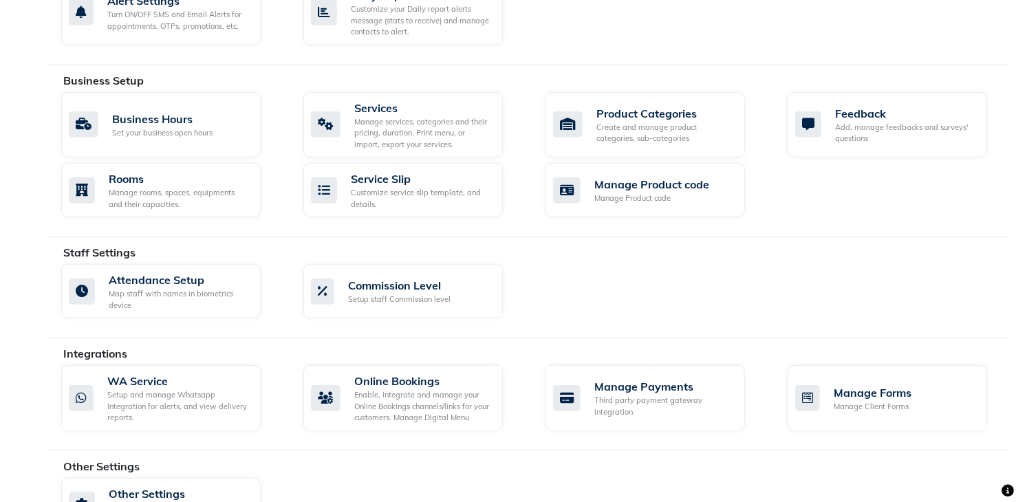
scroll to position [447, 0]
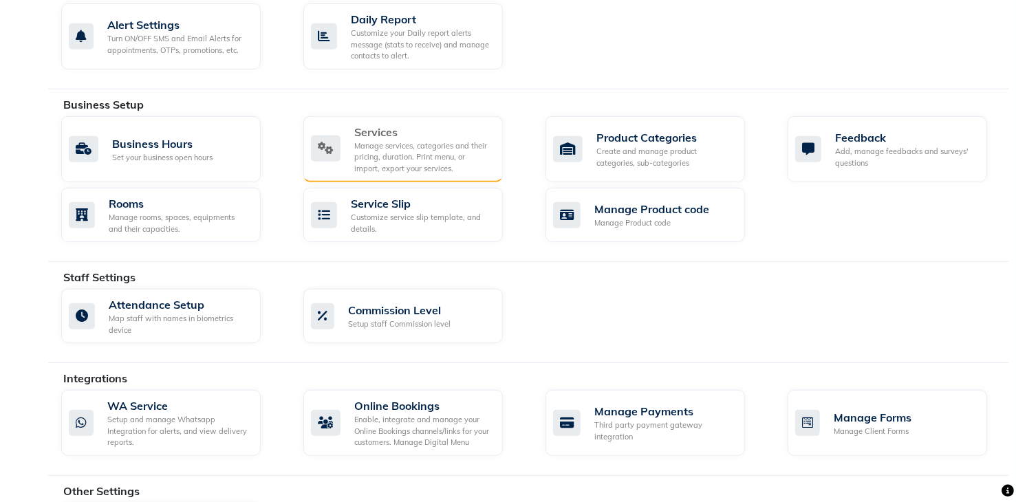
click at [402, 148] on div "Manage services, categories and their pricing, duration. Print menu, or import,…" at bounding box center [423, 157] width 138 height 34
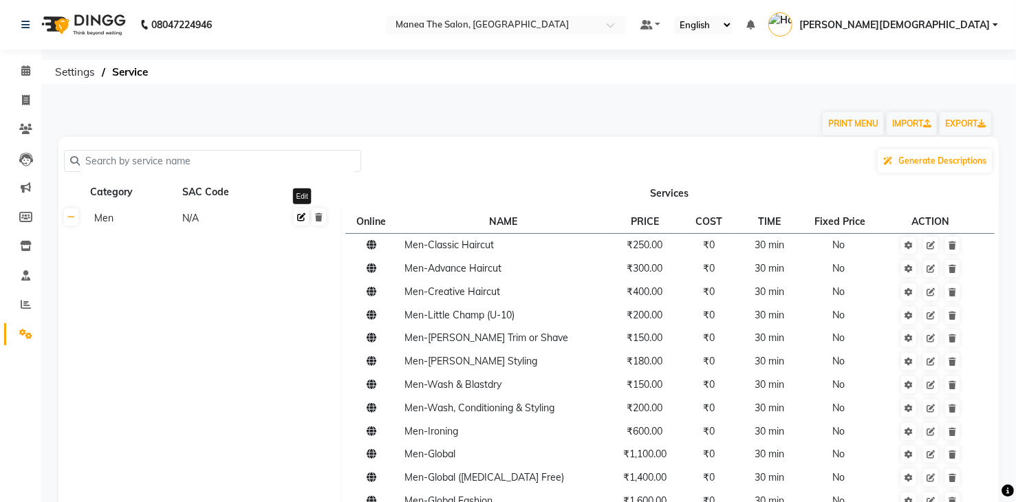
click at [301, 217] on icon at bounding box center [301, 217] width 8 height 8
click at [166, 217] on input "Men" at bounding box center [138, 220] width 98 height 21
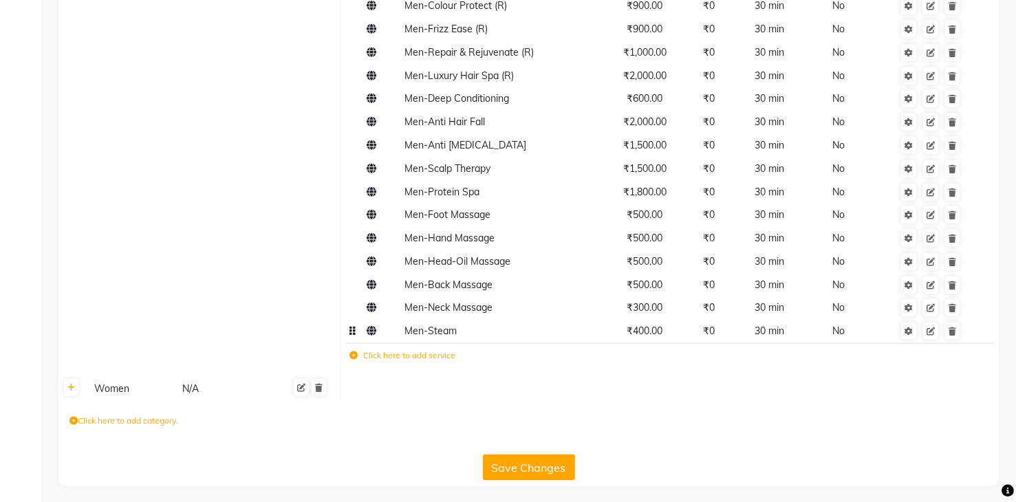
scroll to position [779, 0]
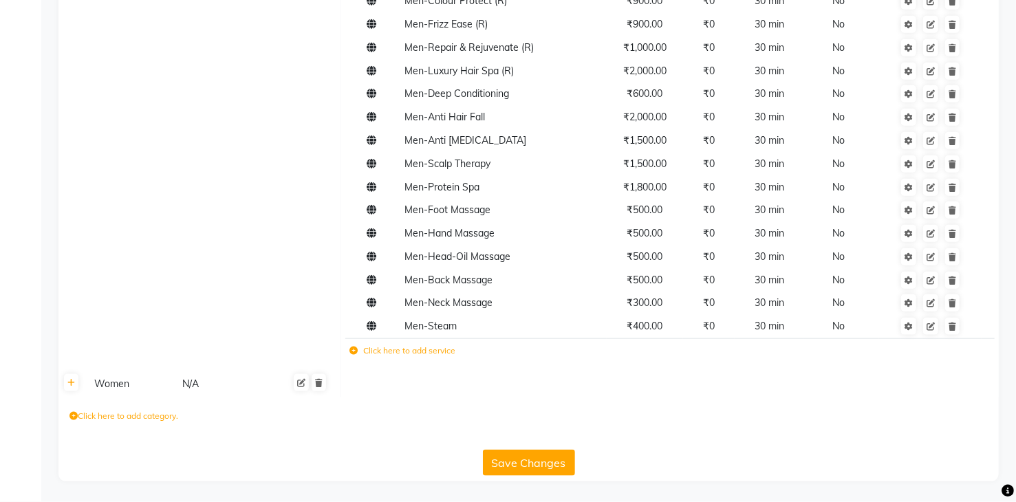
click at [110, 389] on div "Women" at bounding box center [132, 384] width 87 height 17
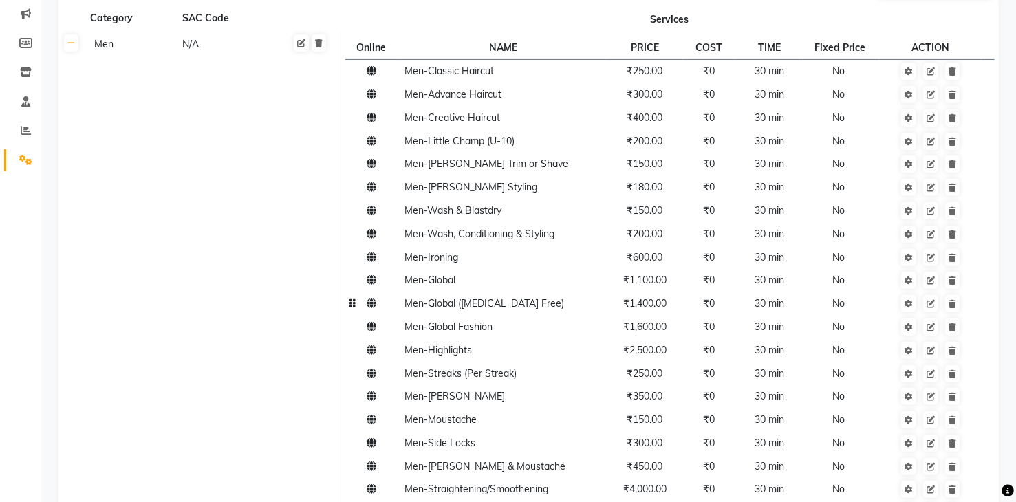
scroll to position [0, 0]
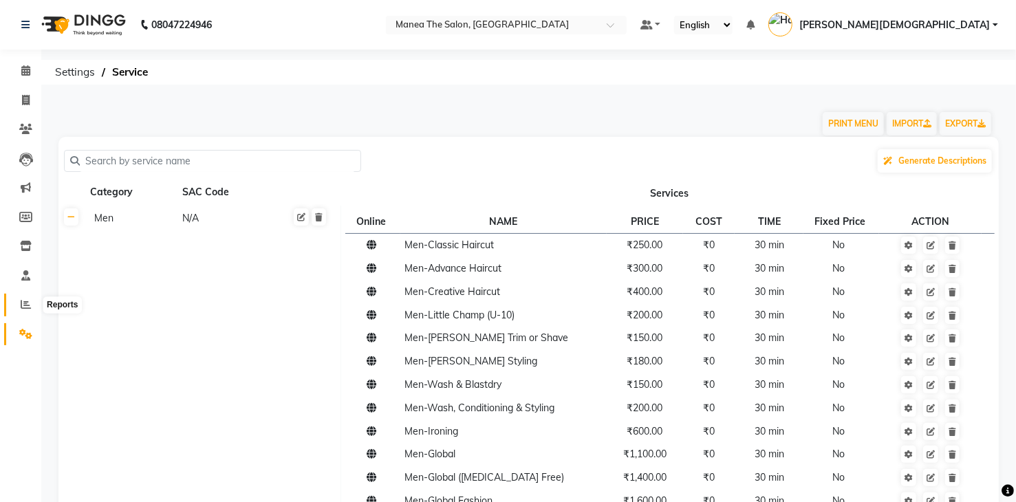
click at [21, 307] on icon at bounding box center [26, 304] width 10 height 10
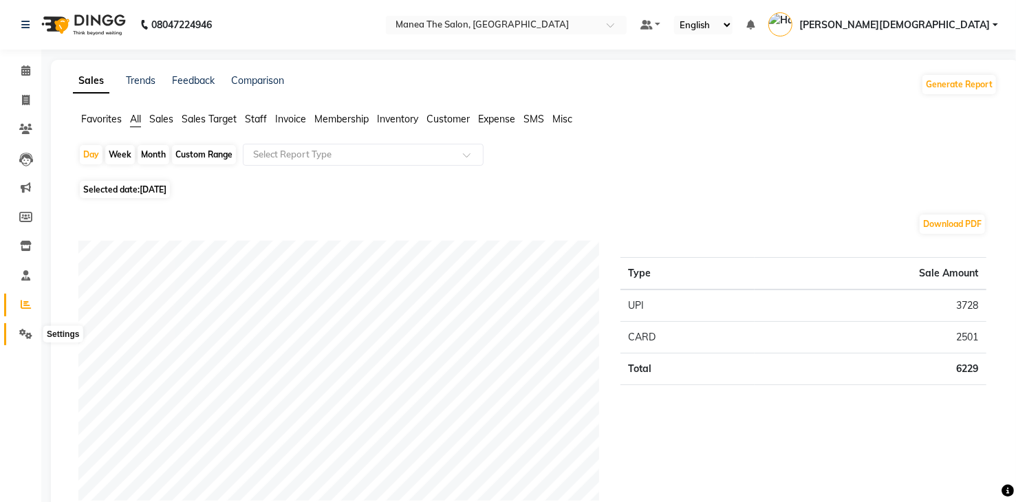
click at [29, 332] on icon at bounding box center [25, 334] width 13 height 10
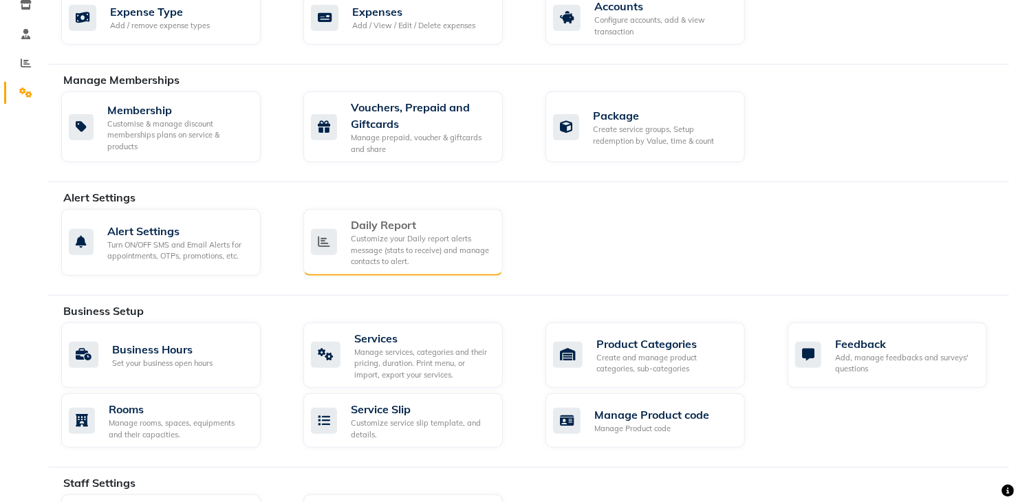
scroll to position [173, 0]
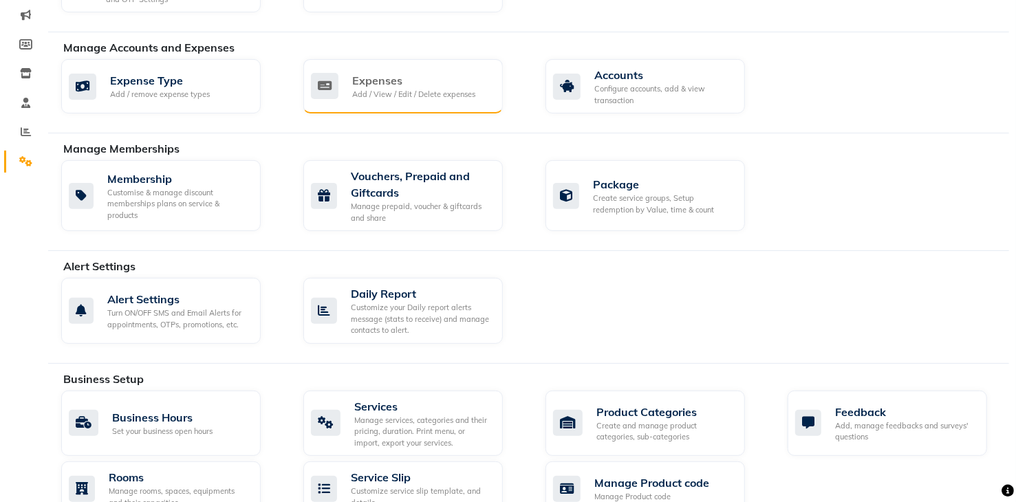
click at [429, 95] on div "Add / View / Edit / Delete expenses" at bounding box center [413, 95] width 123 height 12
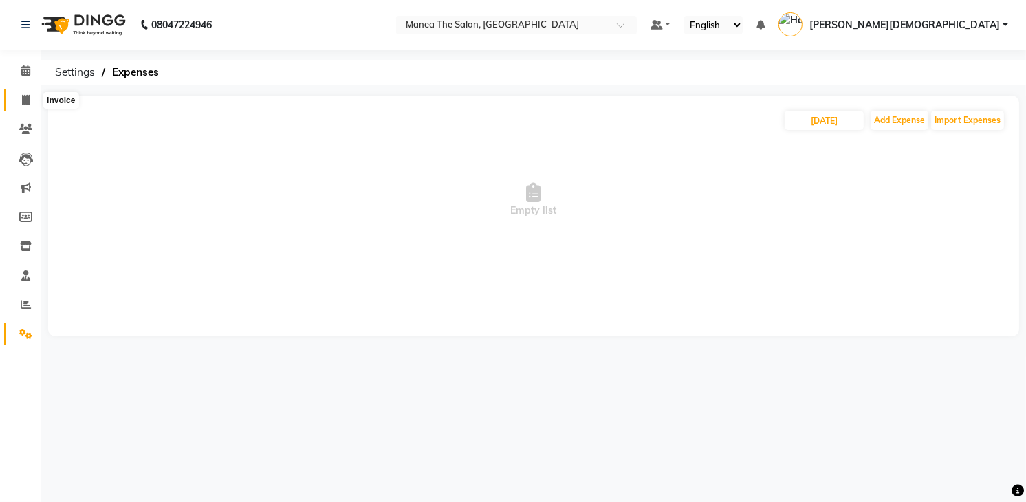
click at [22, 104] on icon at bounding box center [26, 100] width 8 height 10
select select "service"
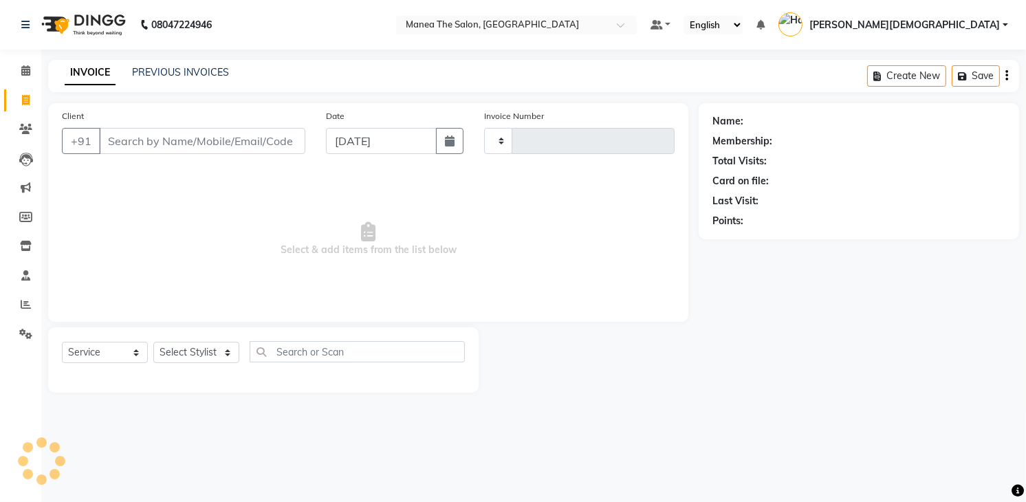
type input "1756"
select select "5481"
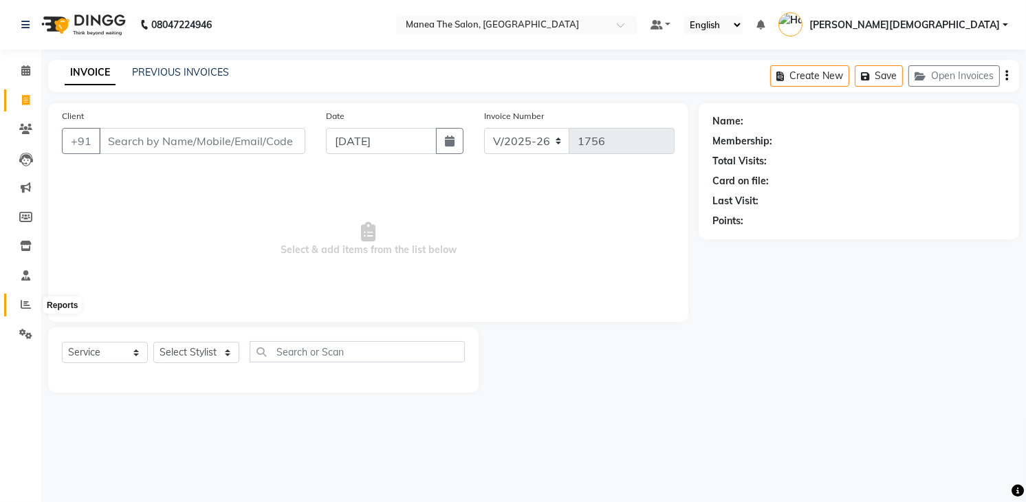
click at [25, 305] on icon at bounding box center [26, 304] width 10 height 10
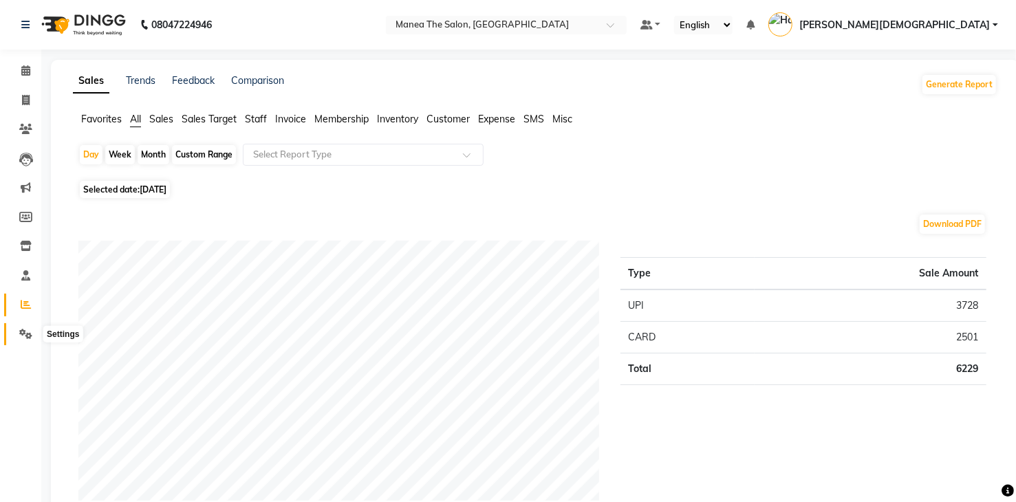
click at [31, 333] on icon at bounding box center [25, 334] width 13 height 10
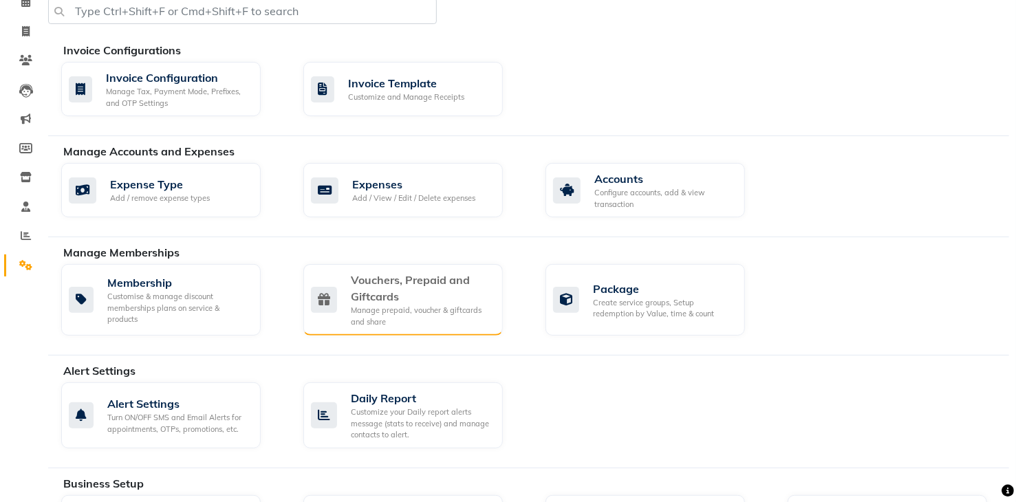
scroll to position [138, 0]
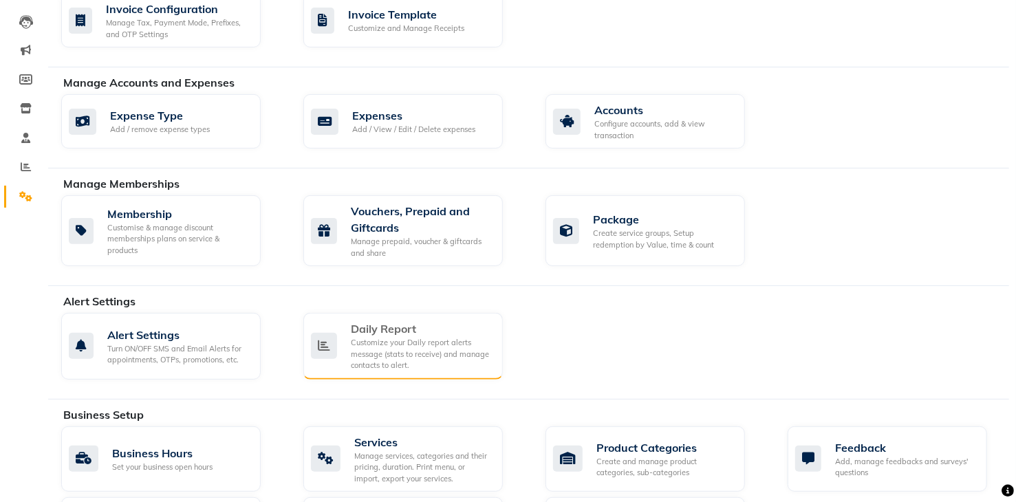
click at [395, 363] on div "Customize your Daily report alerts message (stats to receive) and manage contac…" at bounding box center [421, 354] width 141 height 34
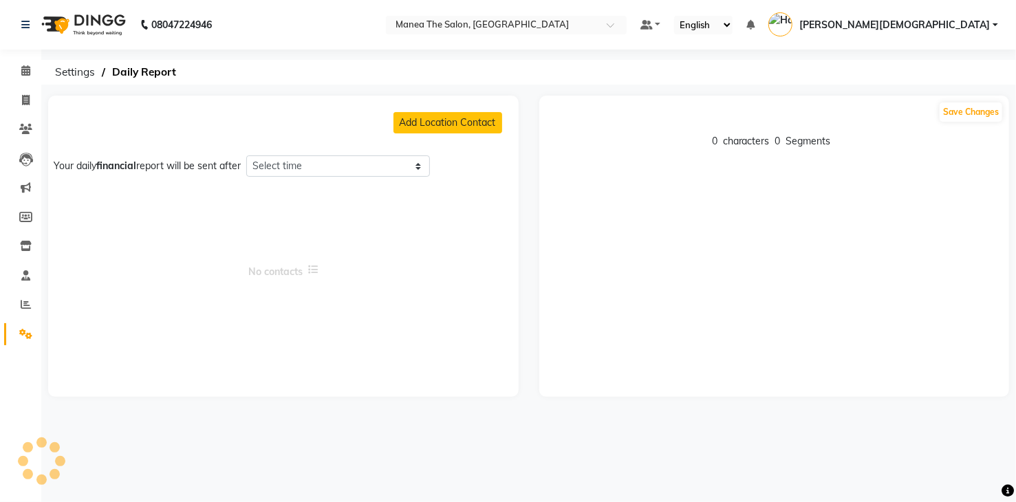
select select "1305"
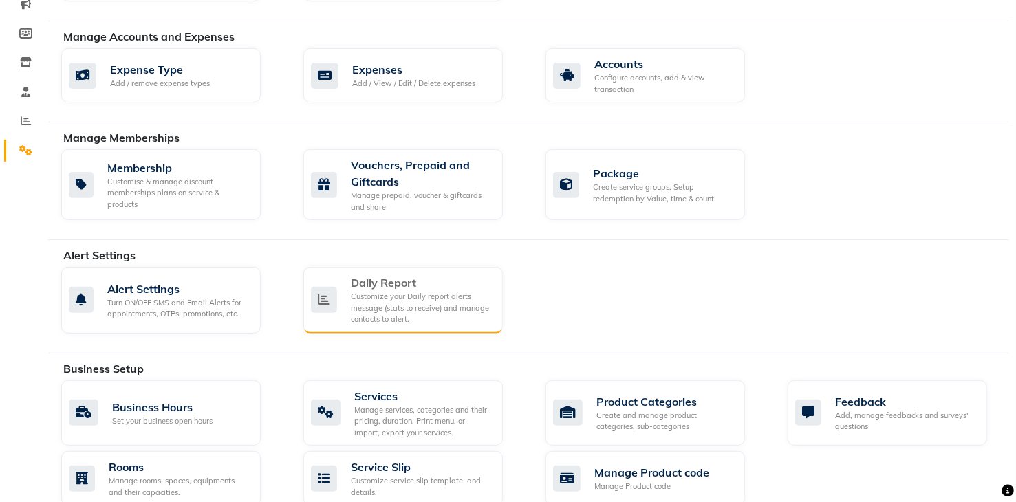
scroll to position [344, 0]
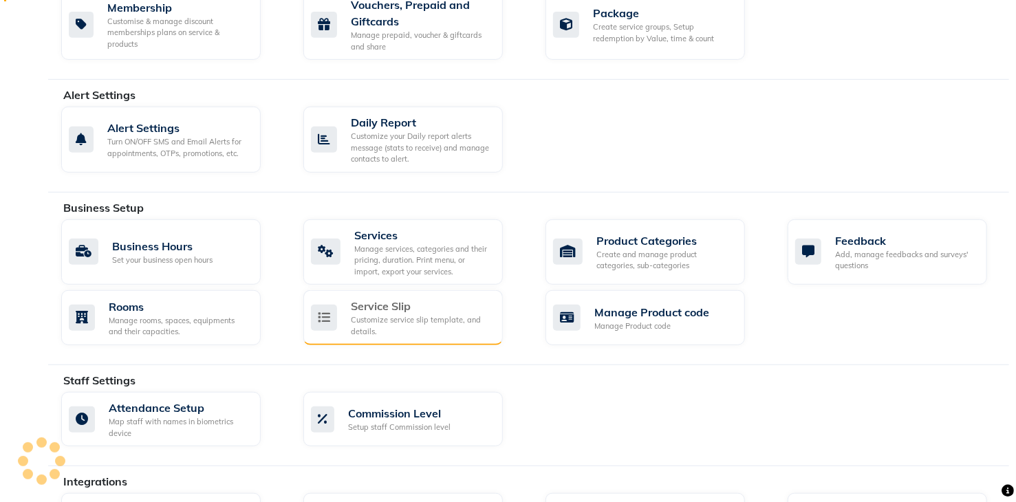
click at [407, 319] on div "Customize service slip template, and details." at bounding box center [421, 325] width 141 height 23
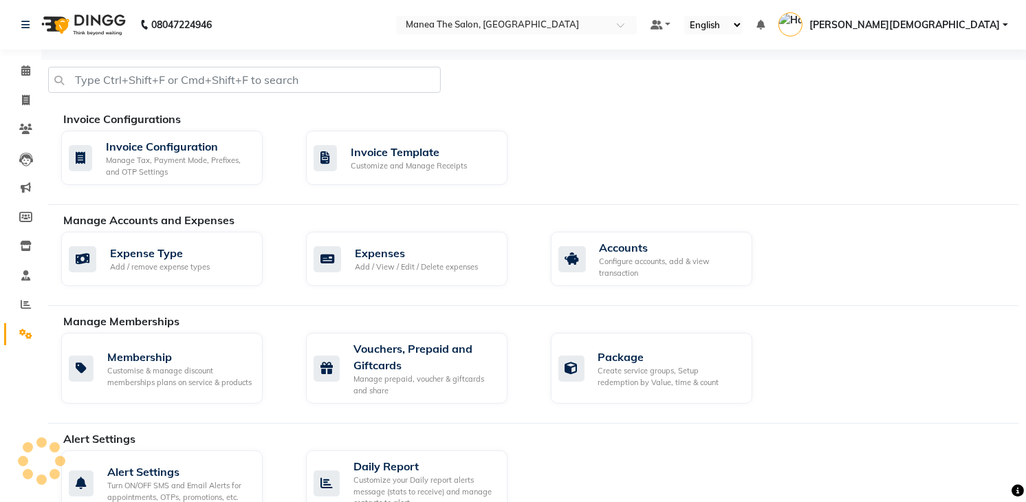
select select
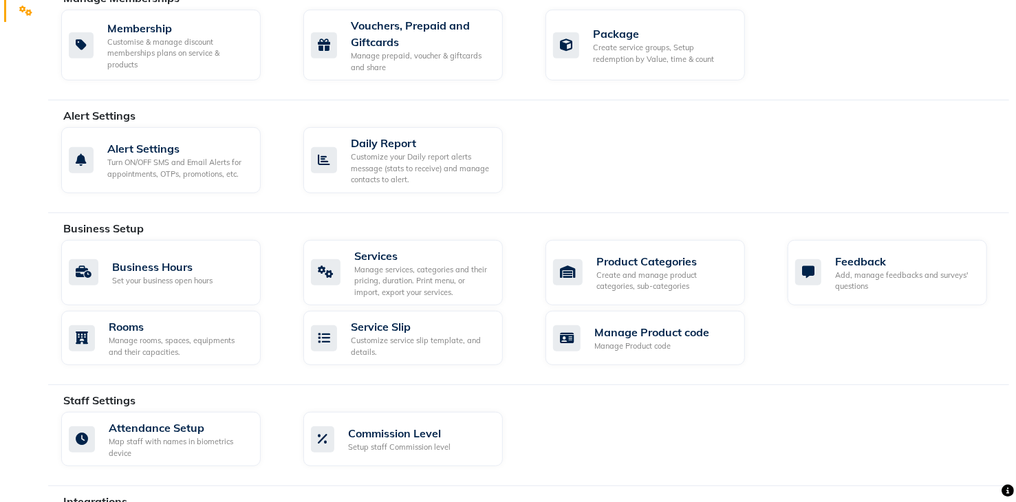
scroll to position [344, 0]
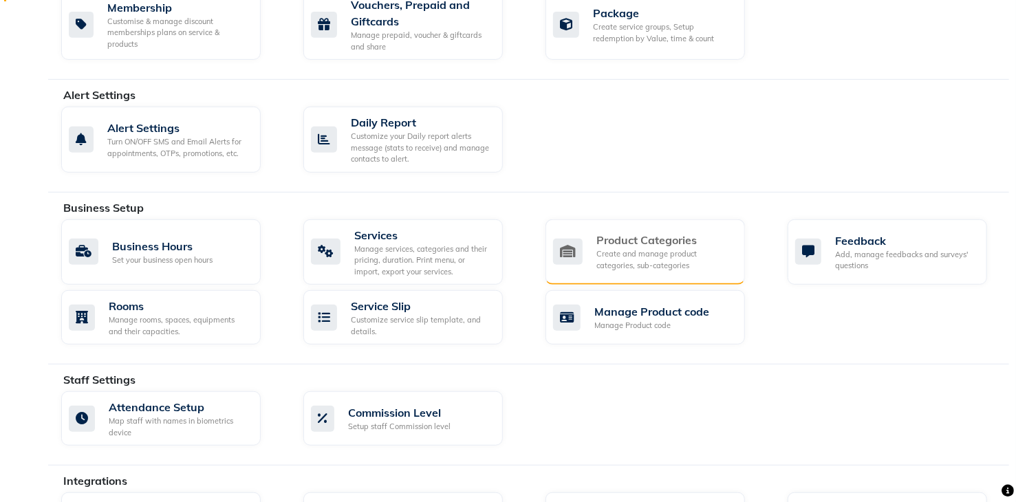
click at [665, 272] on div "Product Categories Create and manage product categories, sub-categories" at bounding box center [645, 252] width 199 height 66
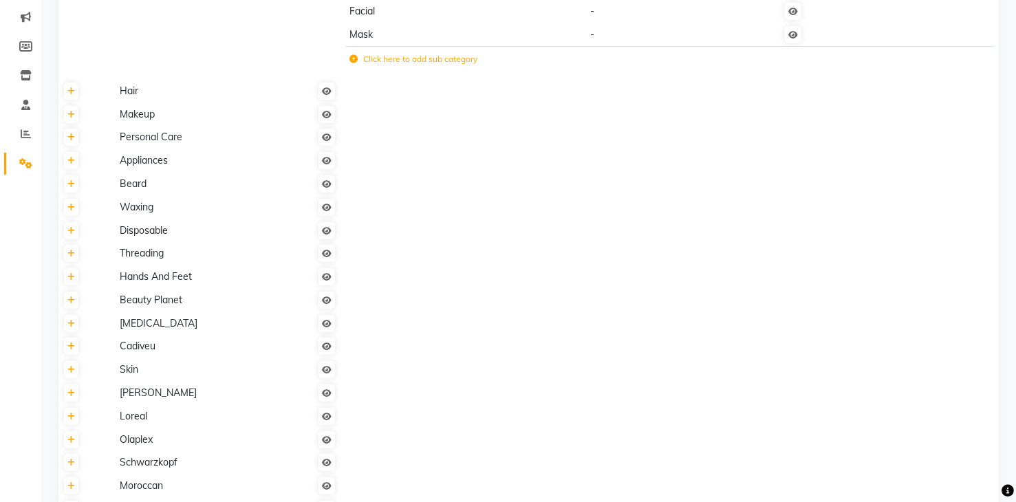
scroll to position [138, 0]
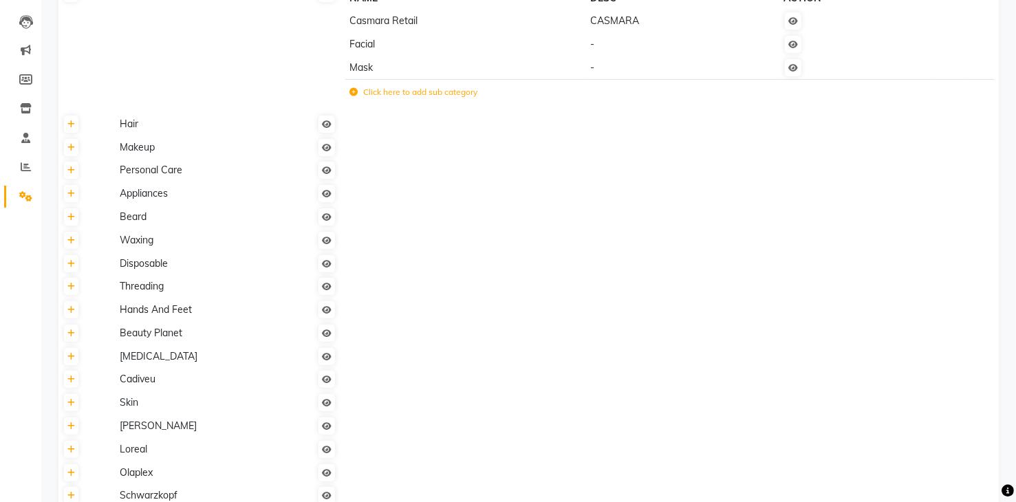
click at [131, 129] on span "Hair" at bounding box center [129, 124] width 19 height 12
click at [71, 126] on icon at bounding box center [71, 124] width 8 height 8
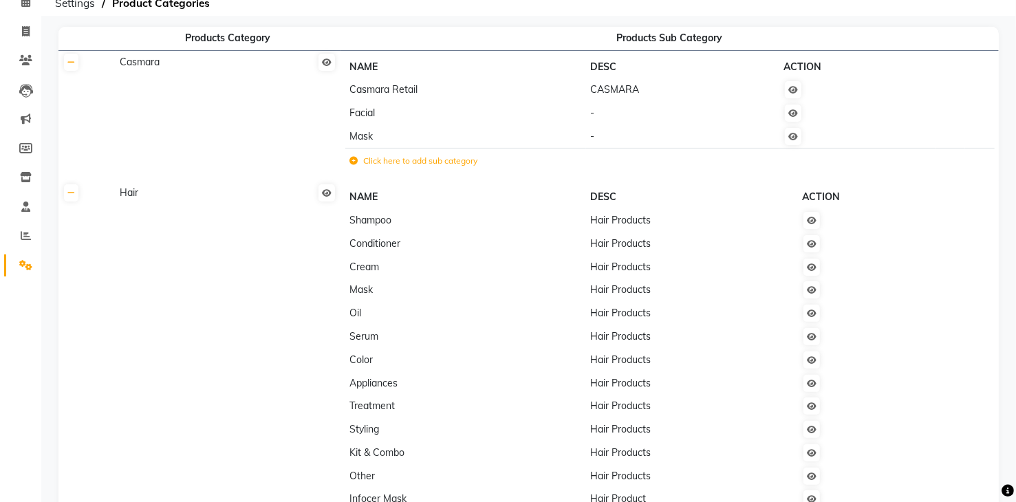
scroll to position [0, 0]
